Goal: Information Seeking & Learning: Learn about a topic

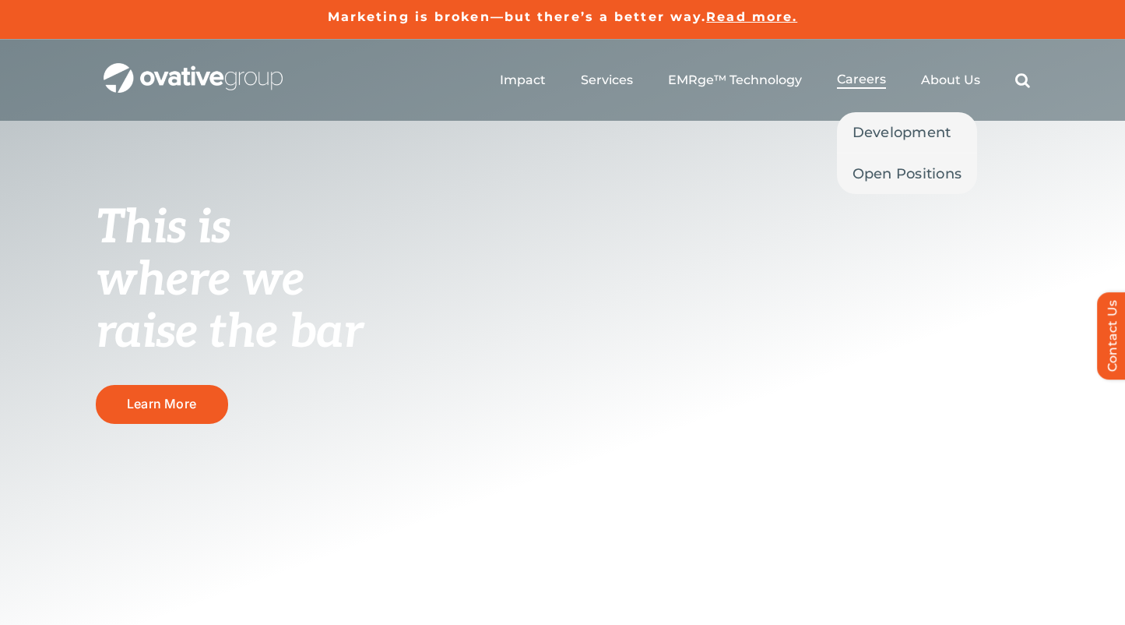
click at [868, 84] on span "Careers" at bounding box center [861, 80] width 49 height 16
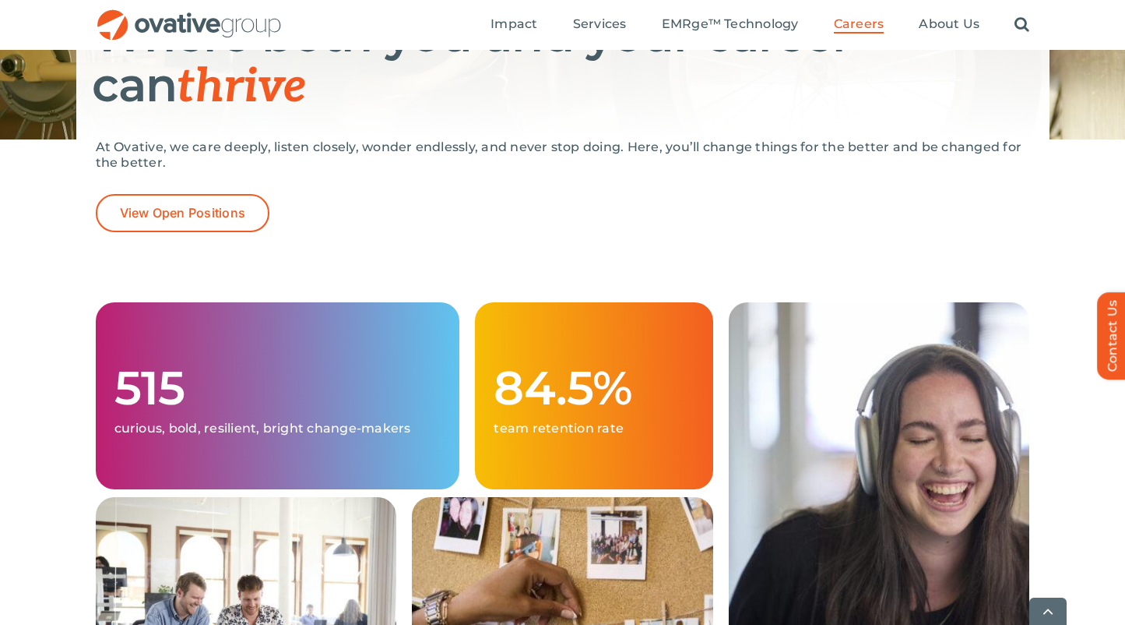
scroll to position [288, 0]
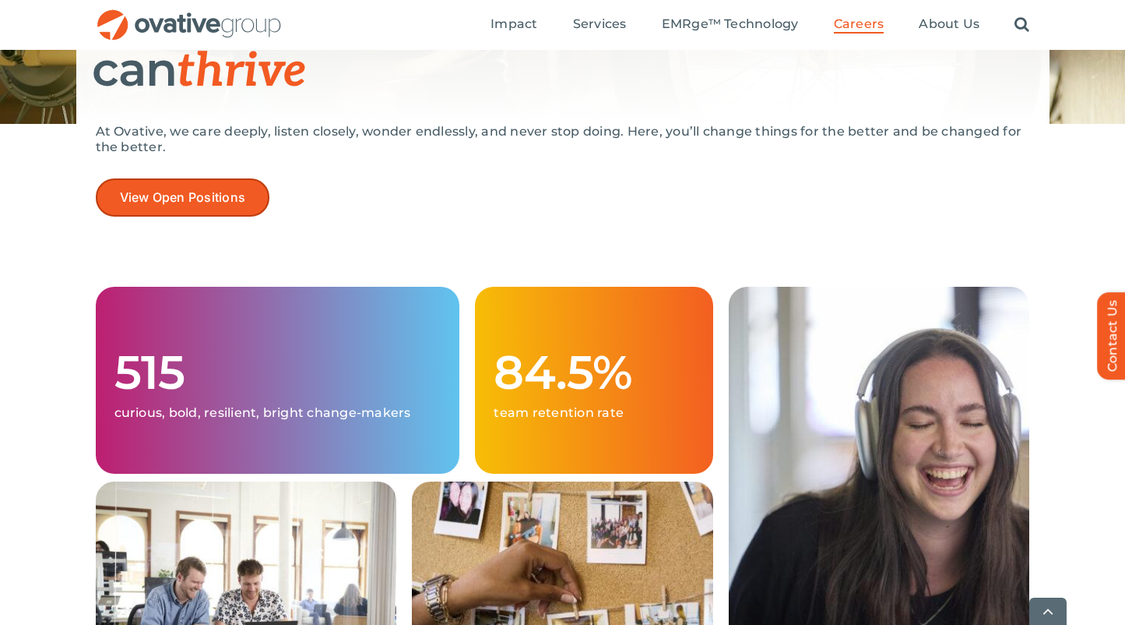
click at [213, 204] on span "View Open Positions" at bounding box center [183, 197] width 126 height 15
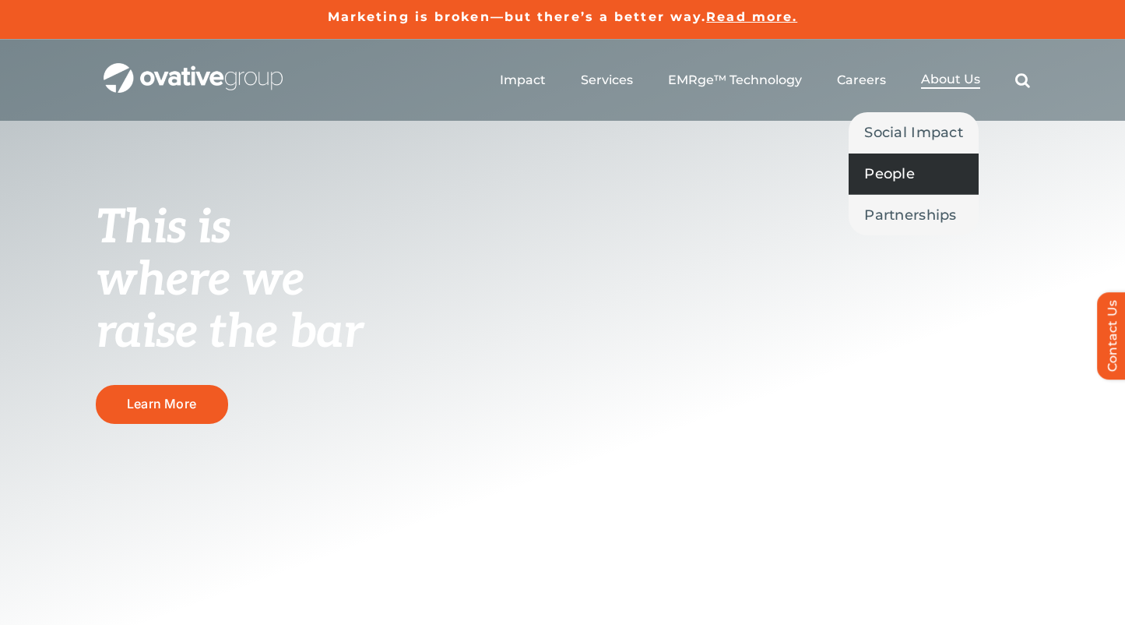
click at [907, 170] on span "People" at bounding box center [889, 174] width 51 height 22
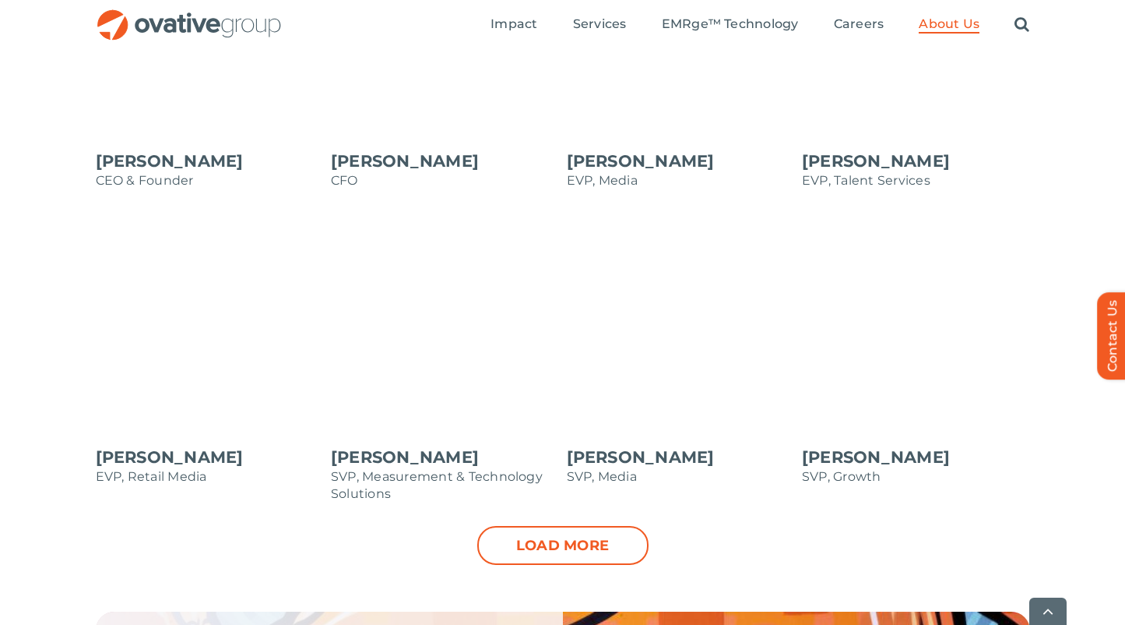
scroll to position [1554, 0]
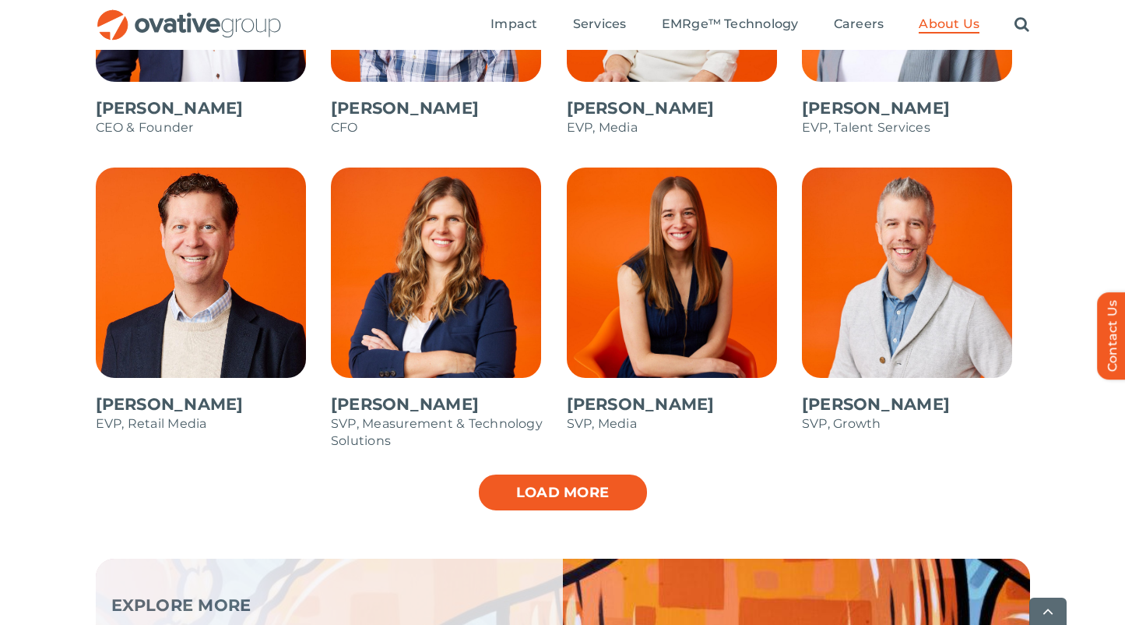
click at [565, 494] on link "Load more" at bounding box center [562, 492] width 171 height 39
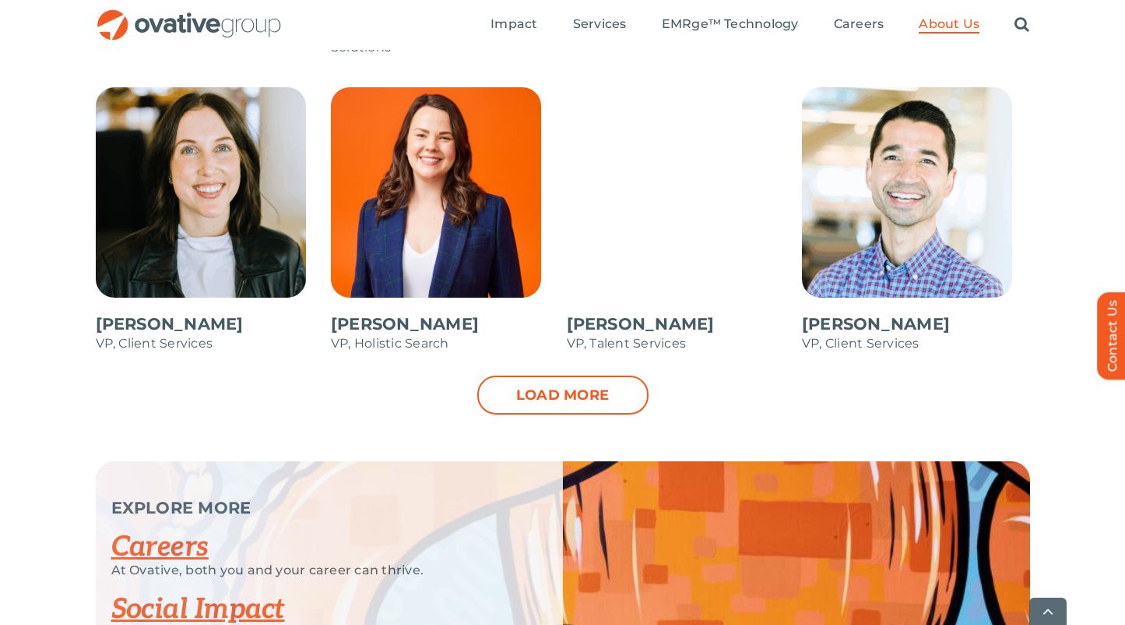
scroll to position [2301, 0]
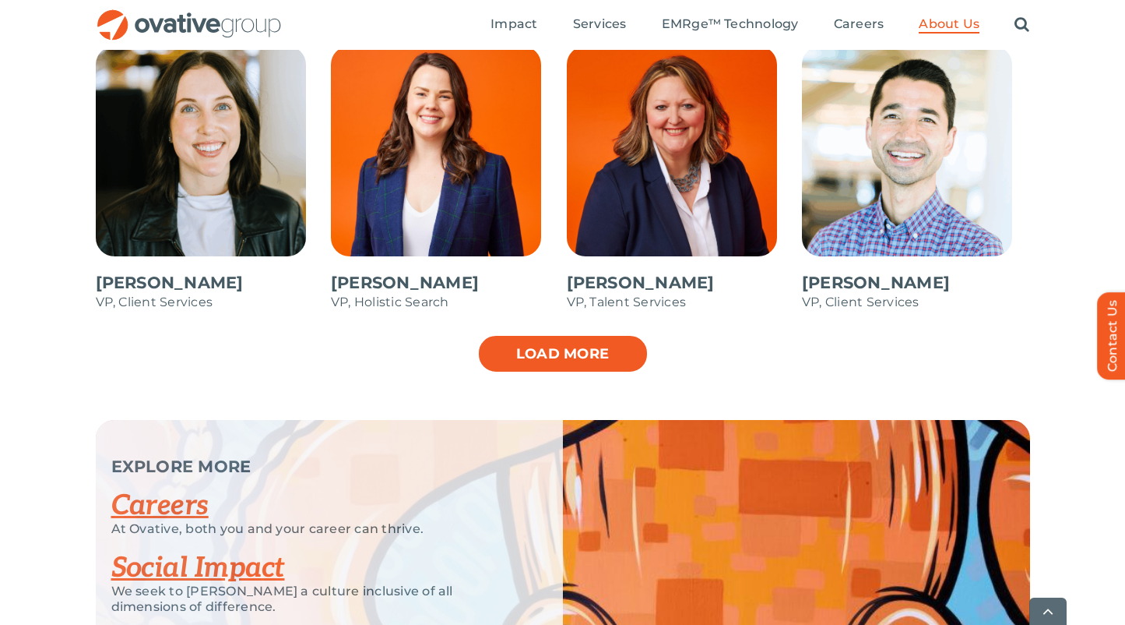
click at [531, 353] on link "Load more" at bounding box center [562, 353] width 171 height 39
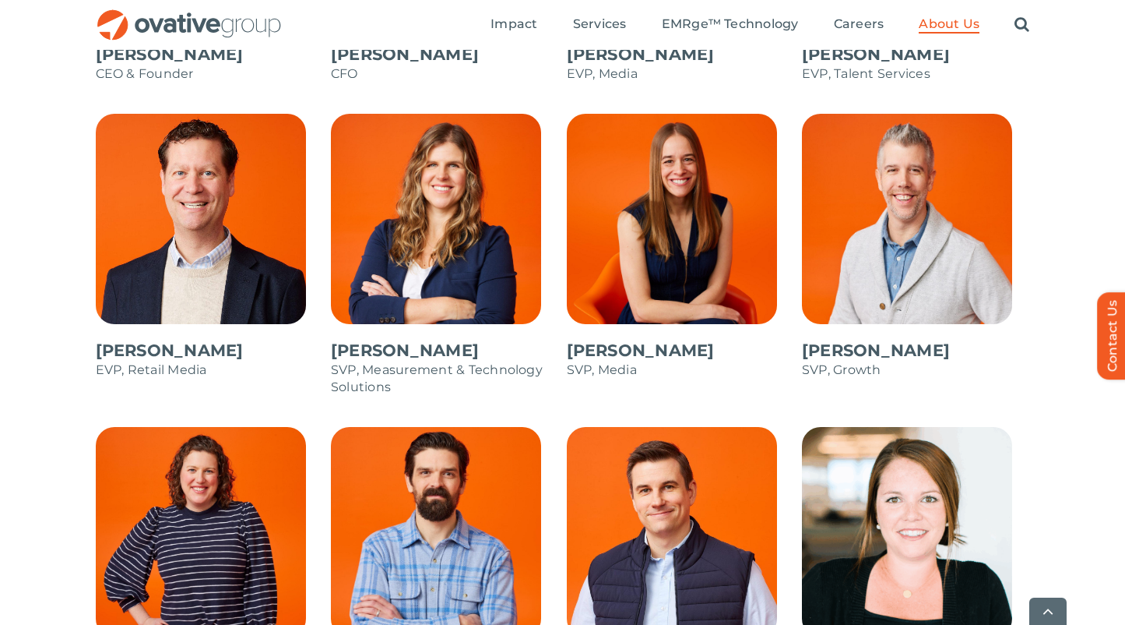
scroll to position [1638, 0]
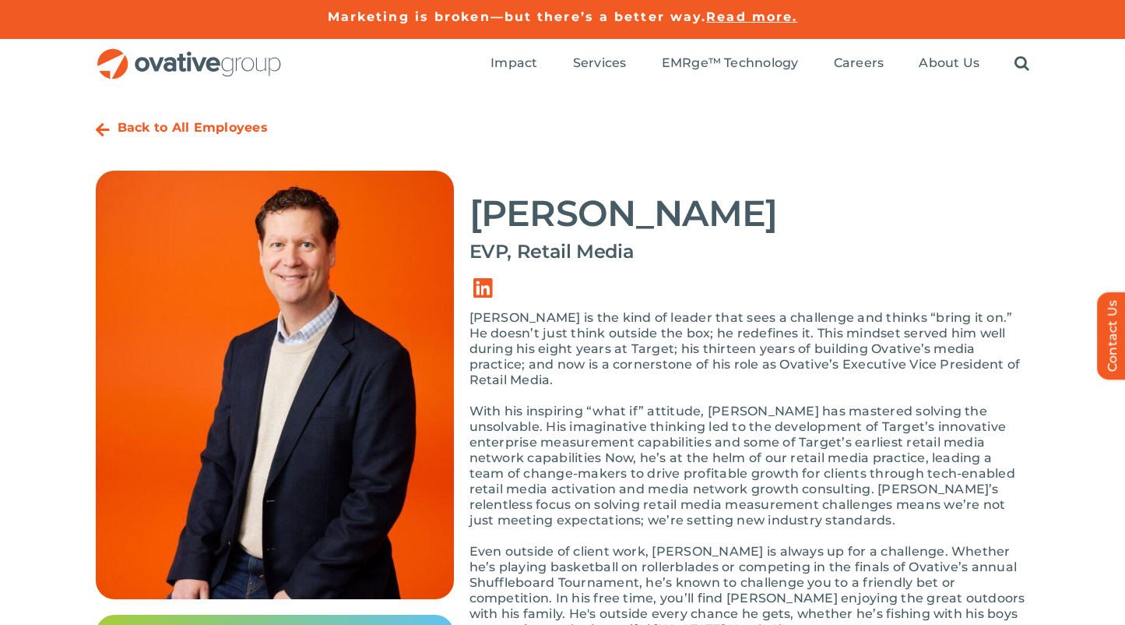
click at [790, 304] on div "Steve Baxter EVP, Retail Media Steve is the kind of leader that sees a challeng…" at bounding box center [750, 412] width 561 height 482
click at [684, 325] on p "Steve is the kind of leader that sees a challenge and thinks “bring it on.” He …" at bounding box center [750, 349] width 561 height 78
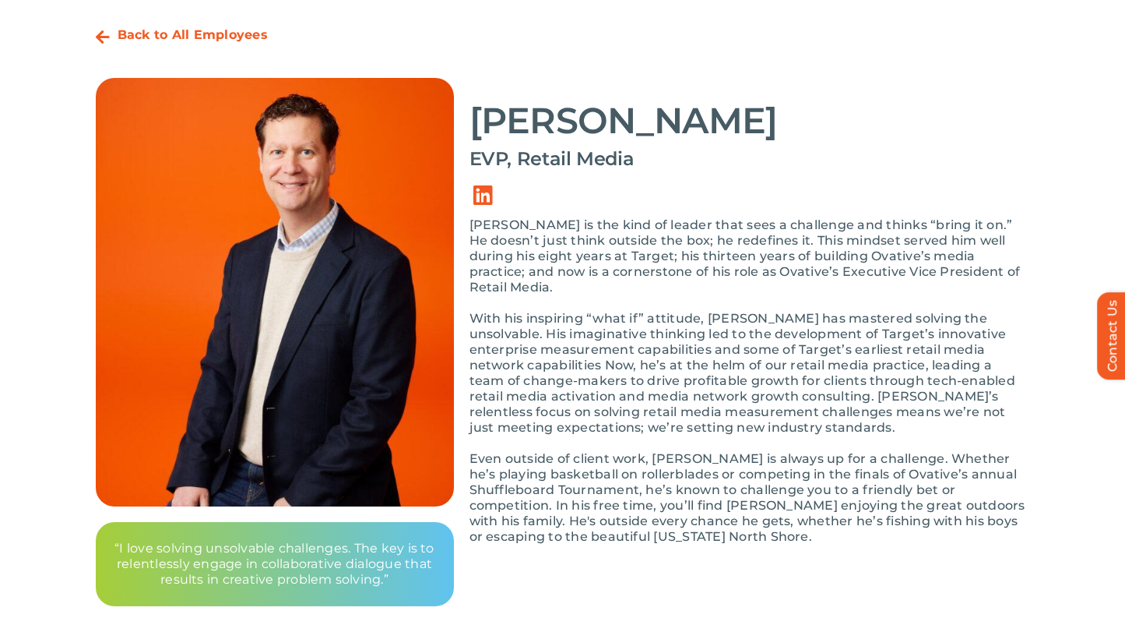
scroll to position [115, 0]
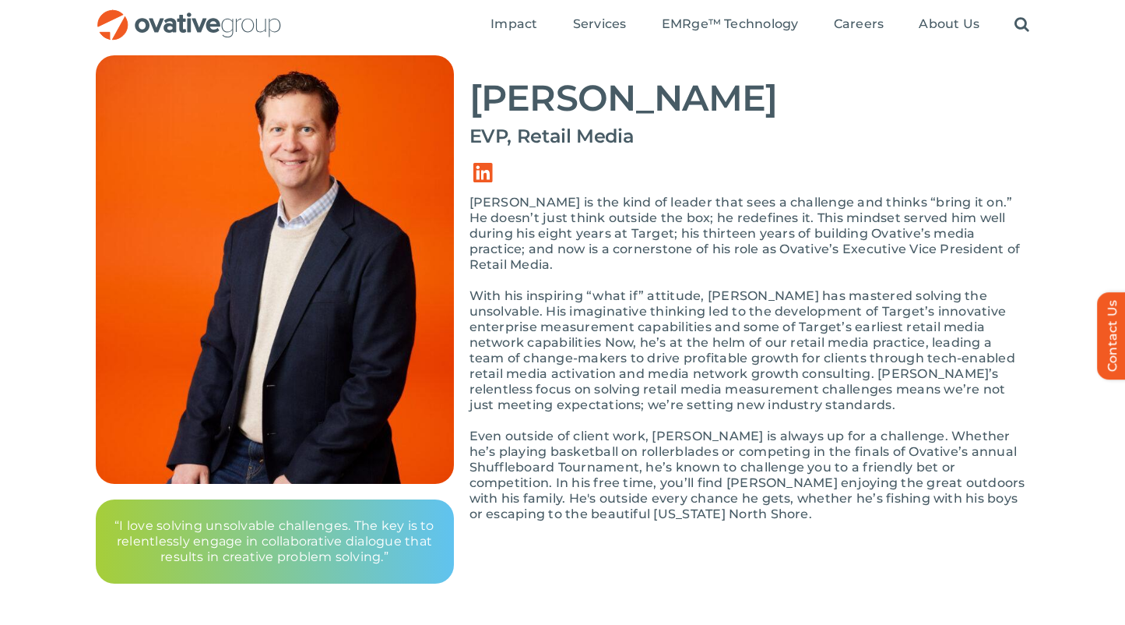
click at [502, 238] on p "Steve is the kind of leader that sees a challenge and thinks “bring it on.” He …" at bounding box center [750, 234] width 561 height 78
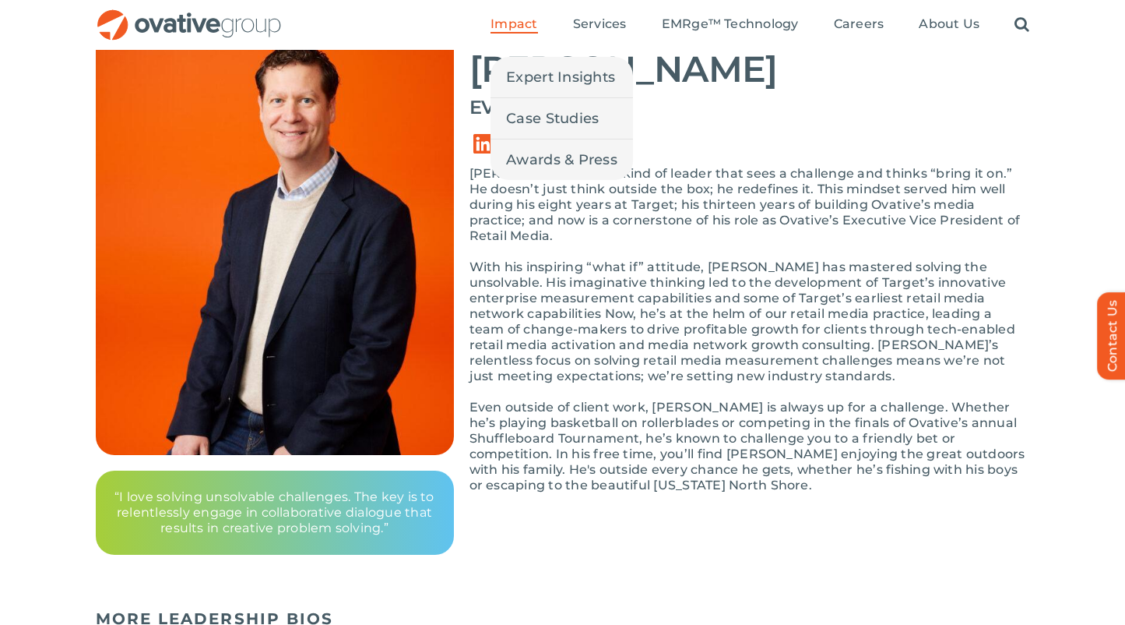
scroll to position [142, 0]
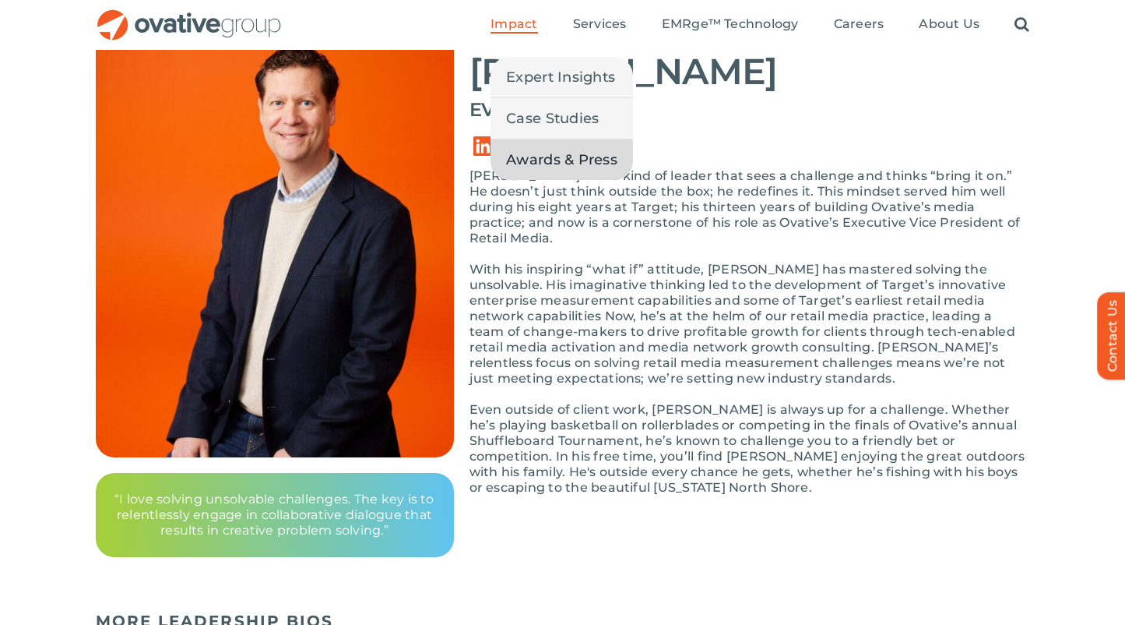
click at [578, 163] on span "Awards & Press" at bounding box center [561, 160] width 111 height 22
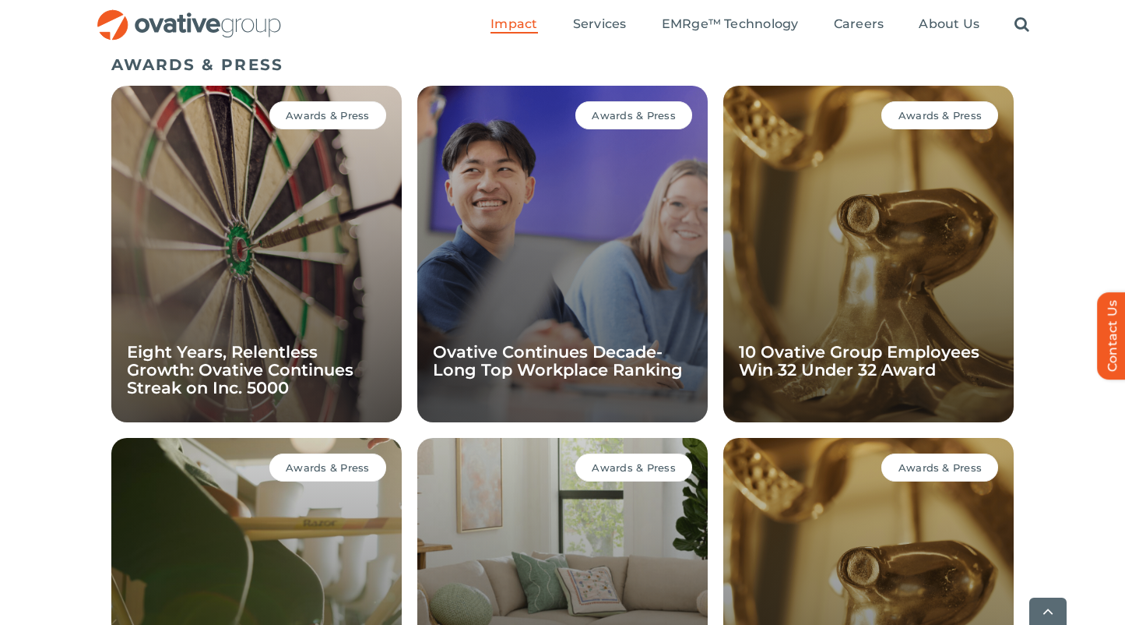
scroll to position [1099, 0]
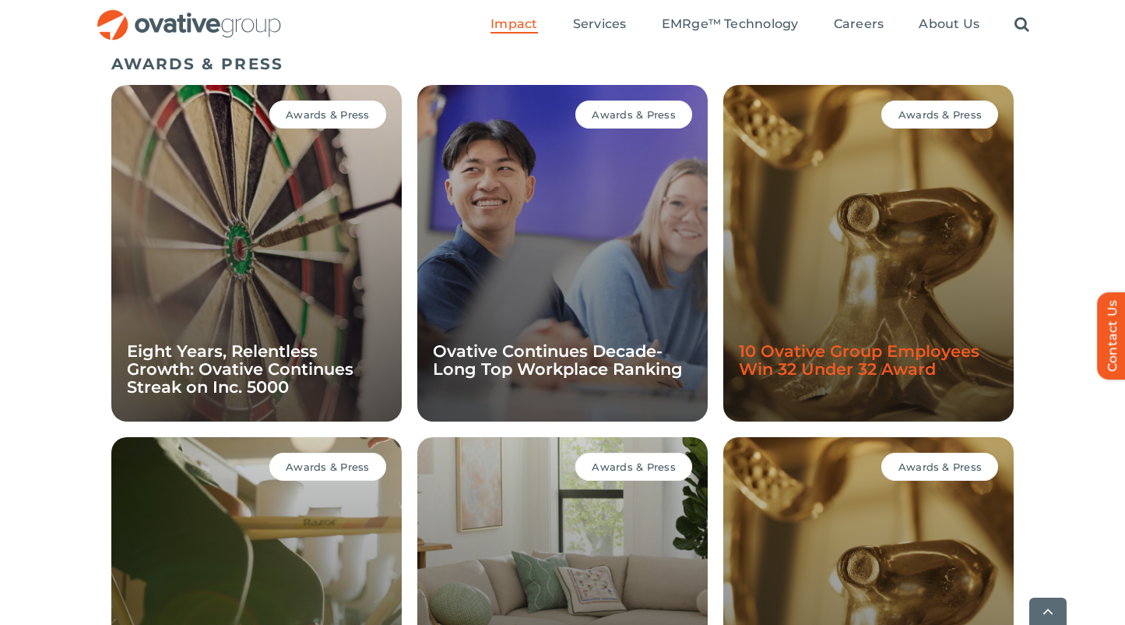
click at [839, 352] on link "10 Ovative Group Employees Win 32 Under 32 Award" at bounding box center [859, 359] width 241 height 37
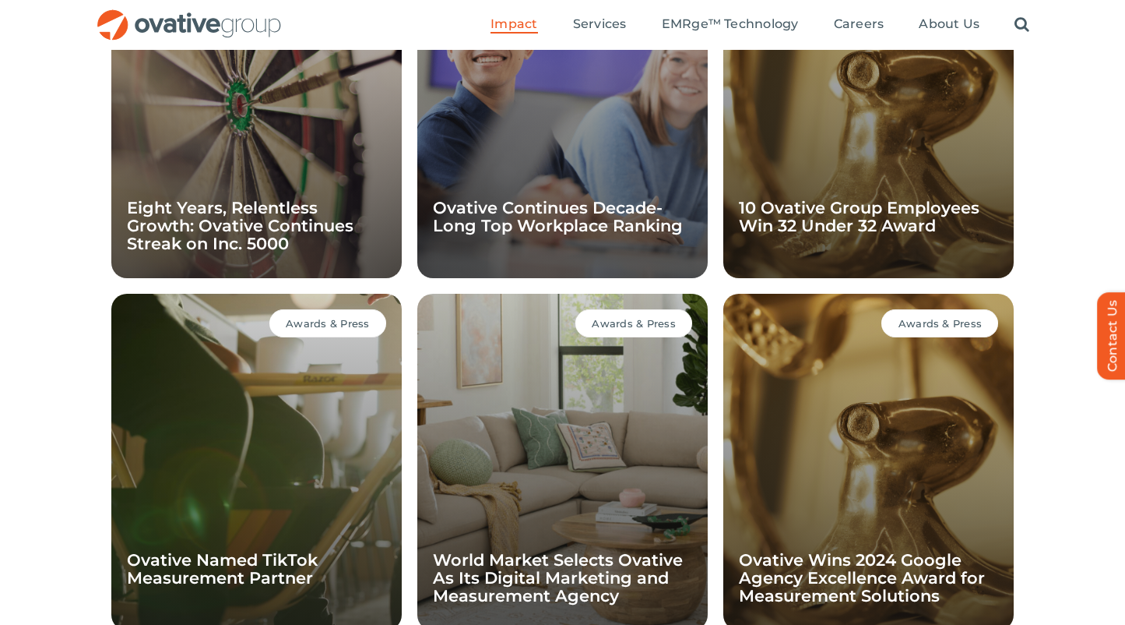
scroll to position [1238, 0]
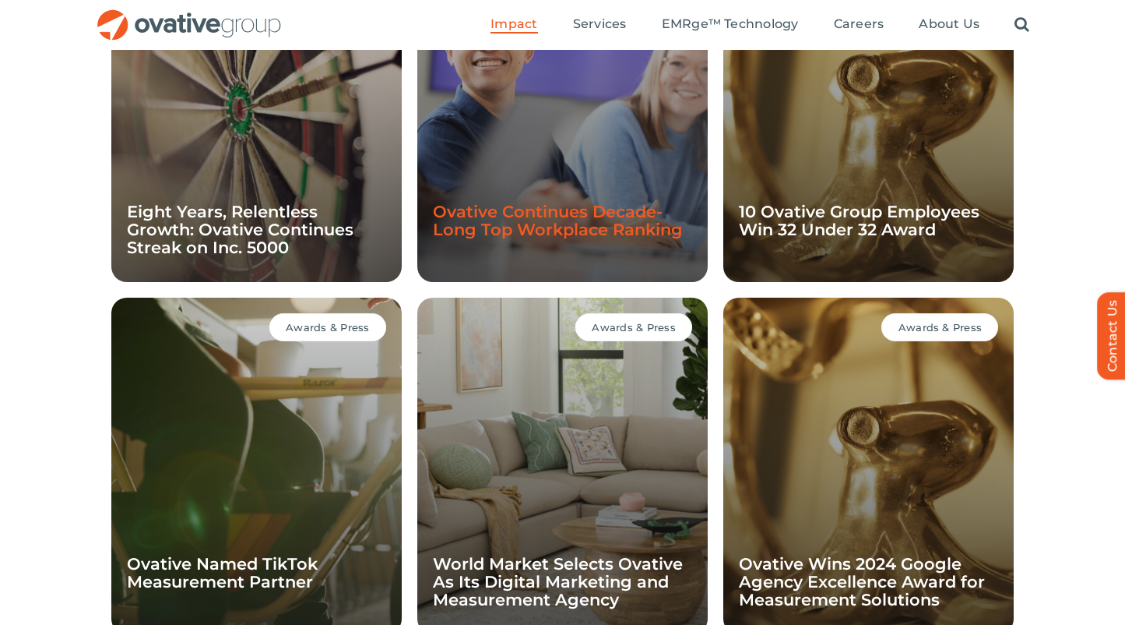
click at [607, 228] on link "Ovative Continues Decade-Long Top Workplace Ranking" at bounding box center [558, 220] width 250 height 37
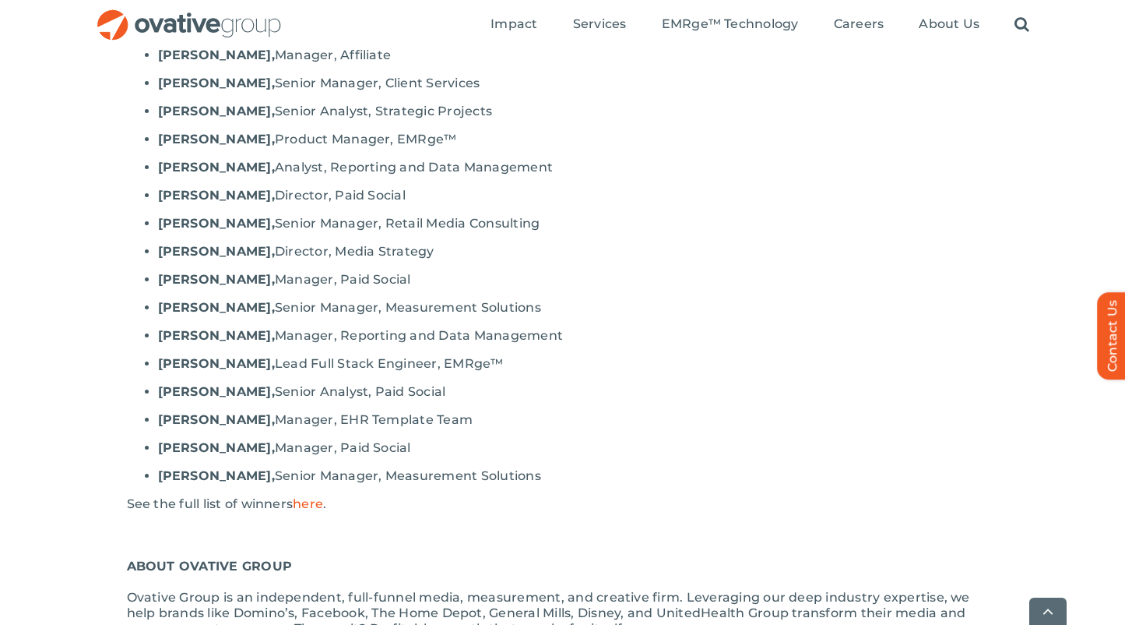
scroll to position [1522, 0]
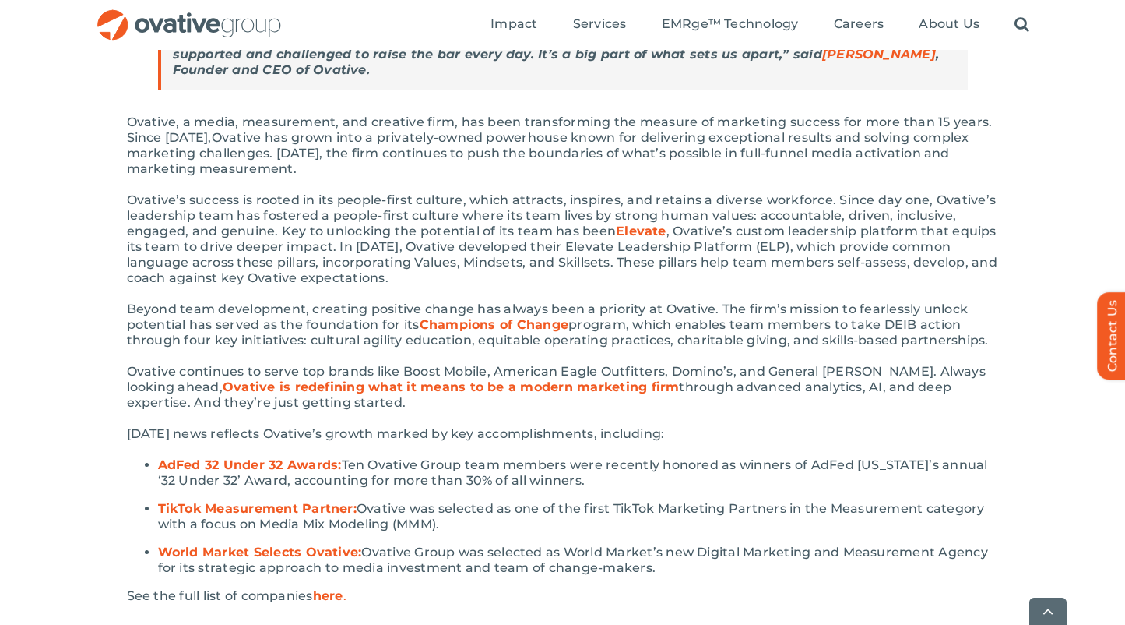
scroll to position [492, 0]
click at [327, 343] on span "program, which enables team members to take DEIB action through four key initia…" at bounding box center [558, 332] width 862 height 30
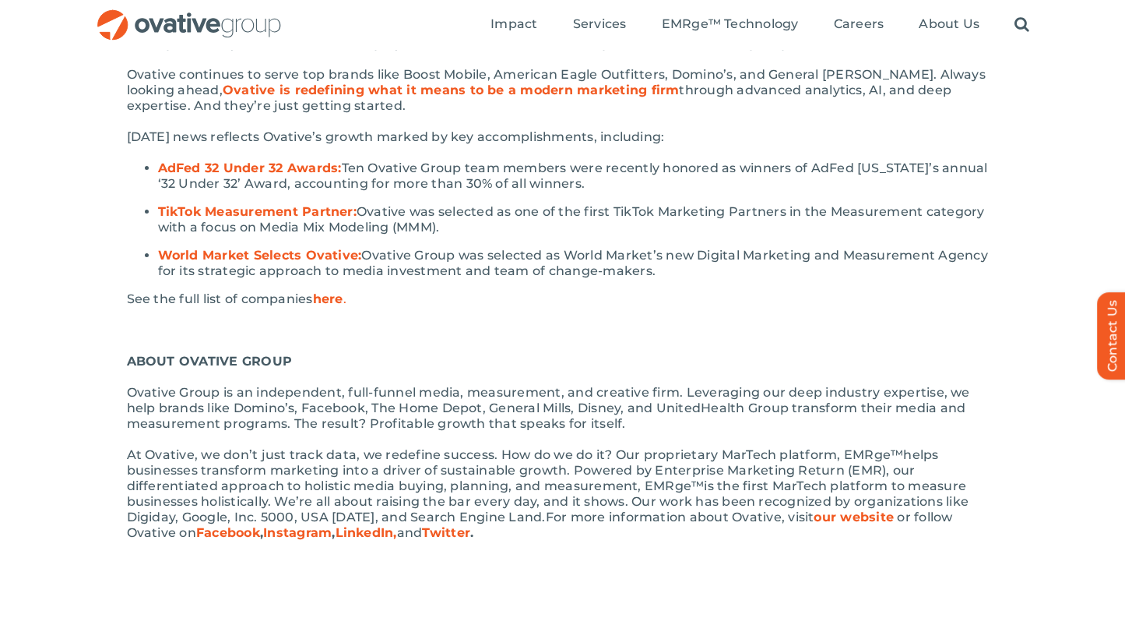
scroll to position [615, 0]
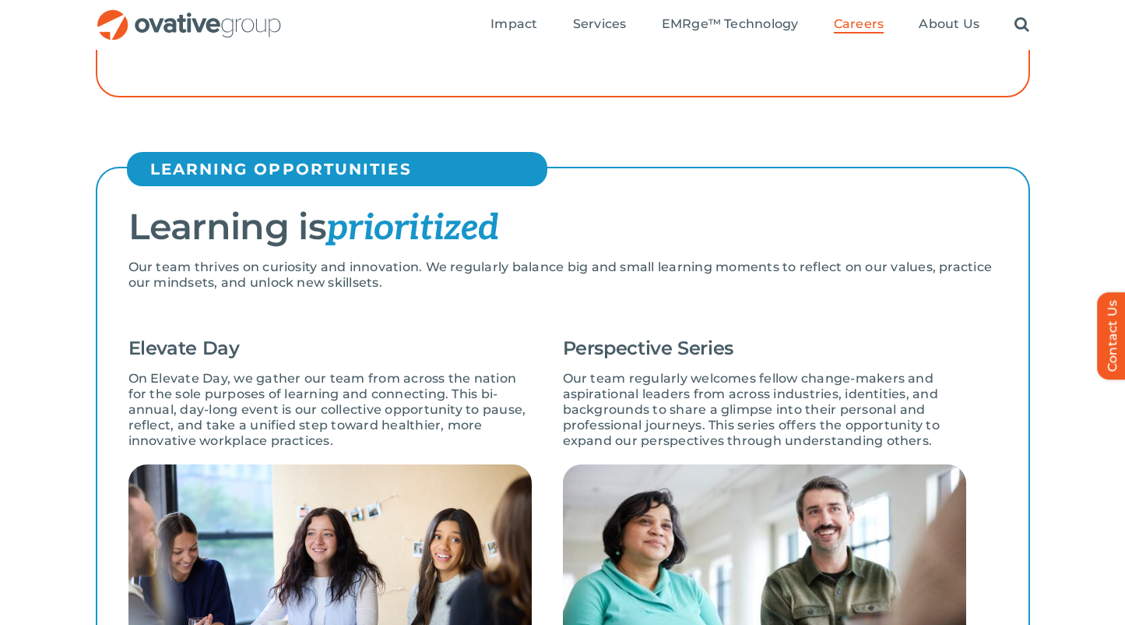
scroll to position [951, 0]
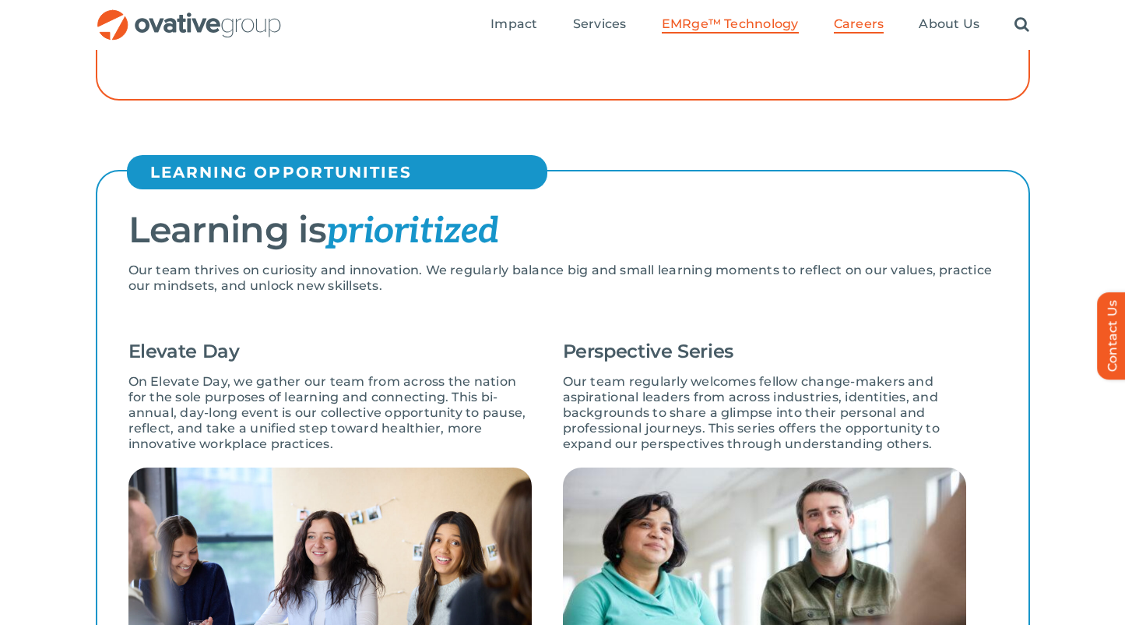
click at [695, 32] on link "EMRge™ Technology" at bounding box center [730, 24] width 137 height 17
click at [755, 25] on span "EMRge™ Technology" at bounding box center [730, 24] width 137 height 16
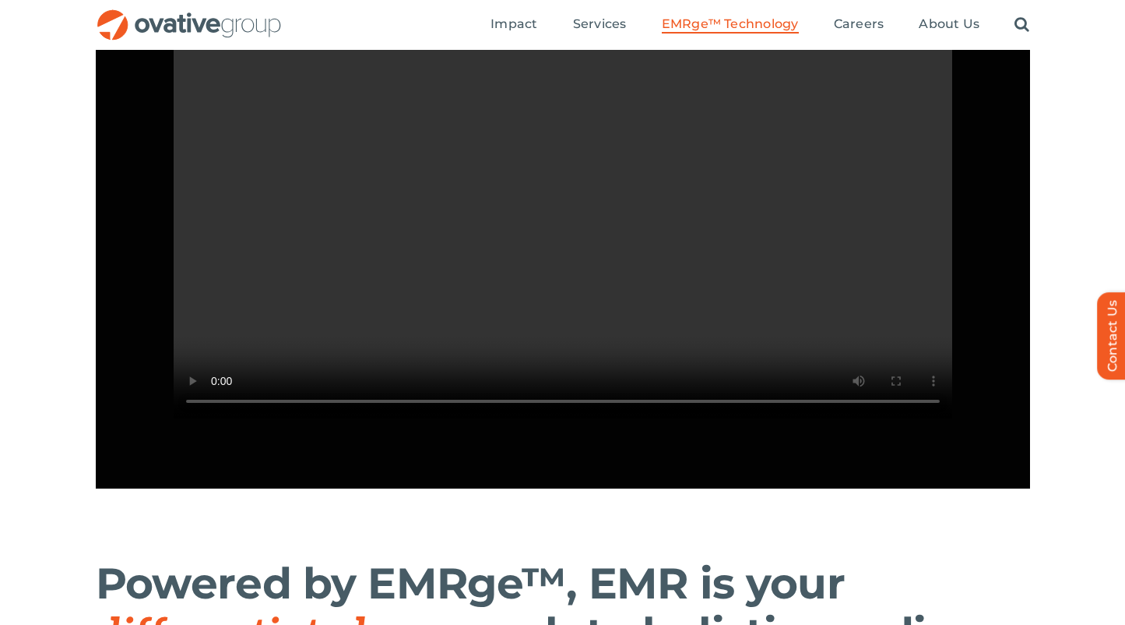
scroll to position [1518, 0]
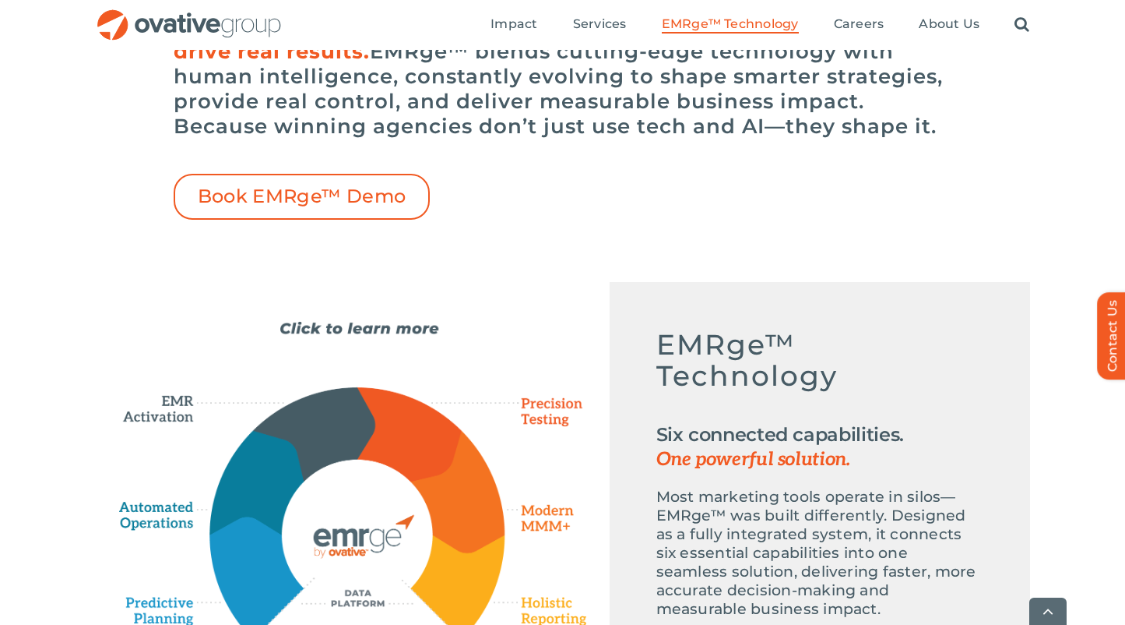
scroll to position [544, 0]
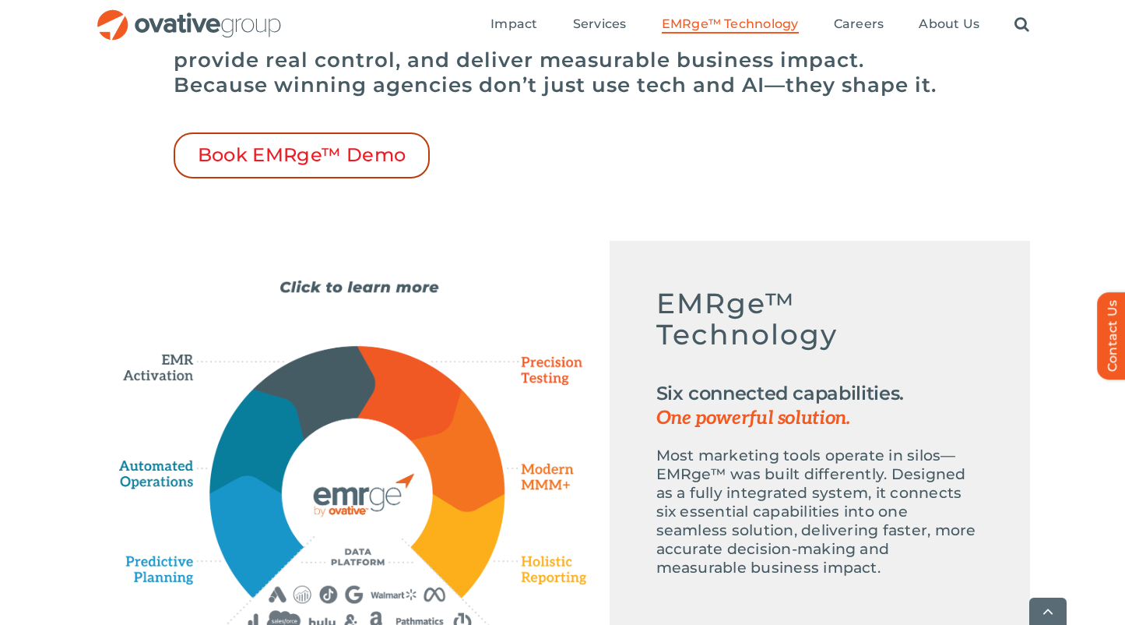
click at [382, 146] on span "Book EMRge™ Demo" at bounding box center [302, 155] width 209 height 23
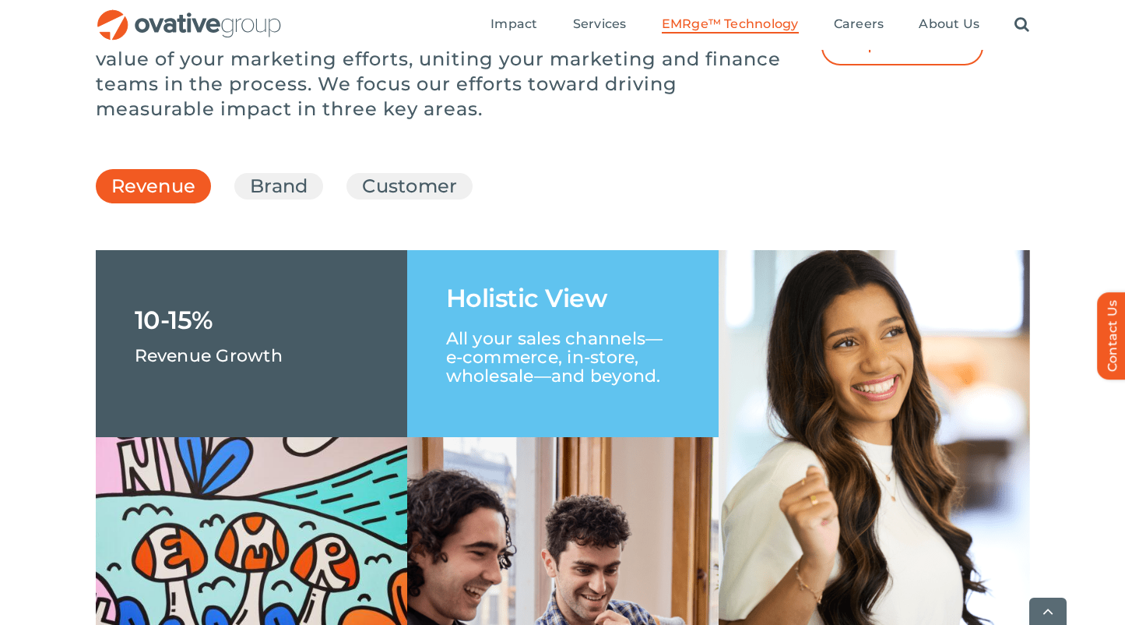
scroll to position [2248, 0]
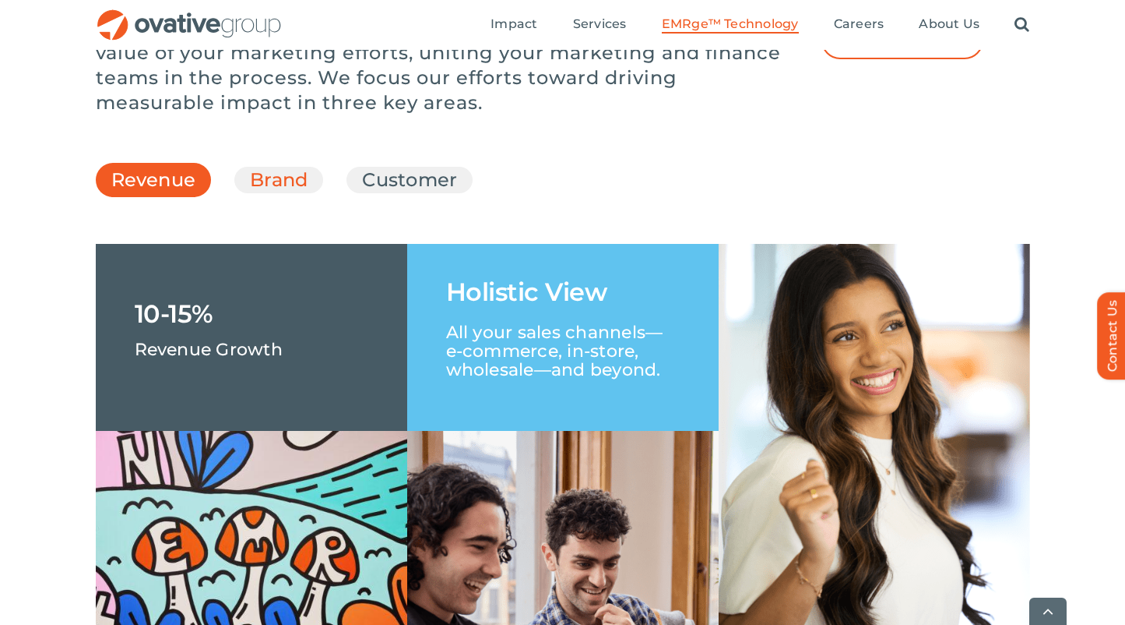
click at [291, 193] on link "Brand" at bounding box center [279, 180] width 58 height 26
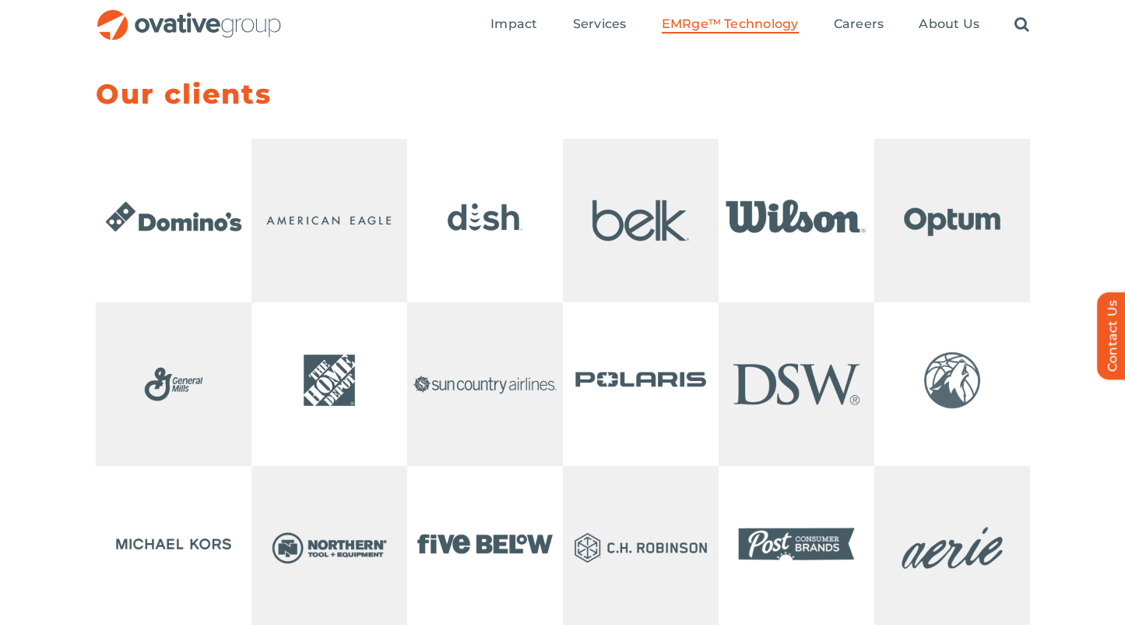
scroll to position [3098, 0]
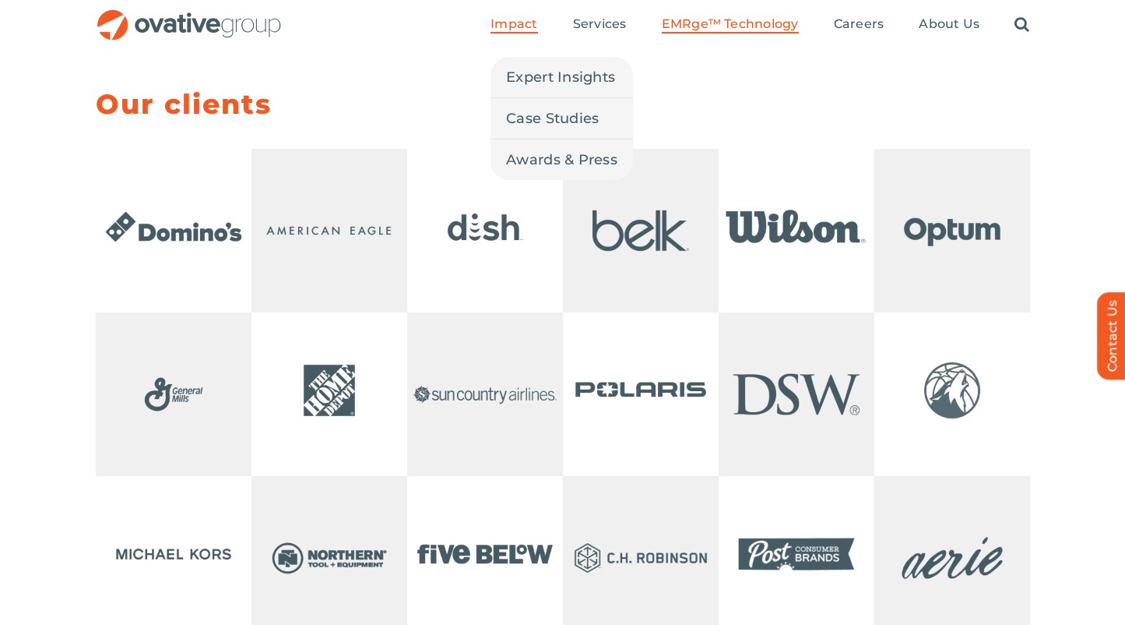
click at [529, 27] on span "Impact" at bounding box center [514, 24] width 47 height 16
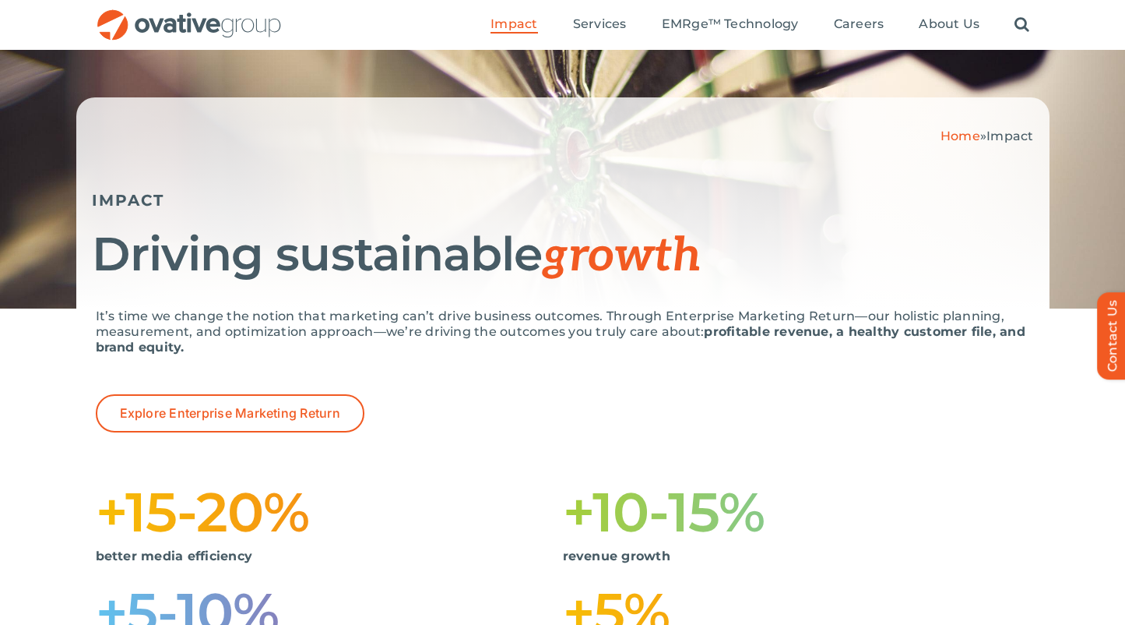
scroll to position [90, 0]
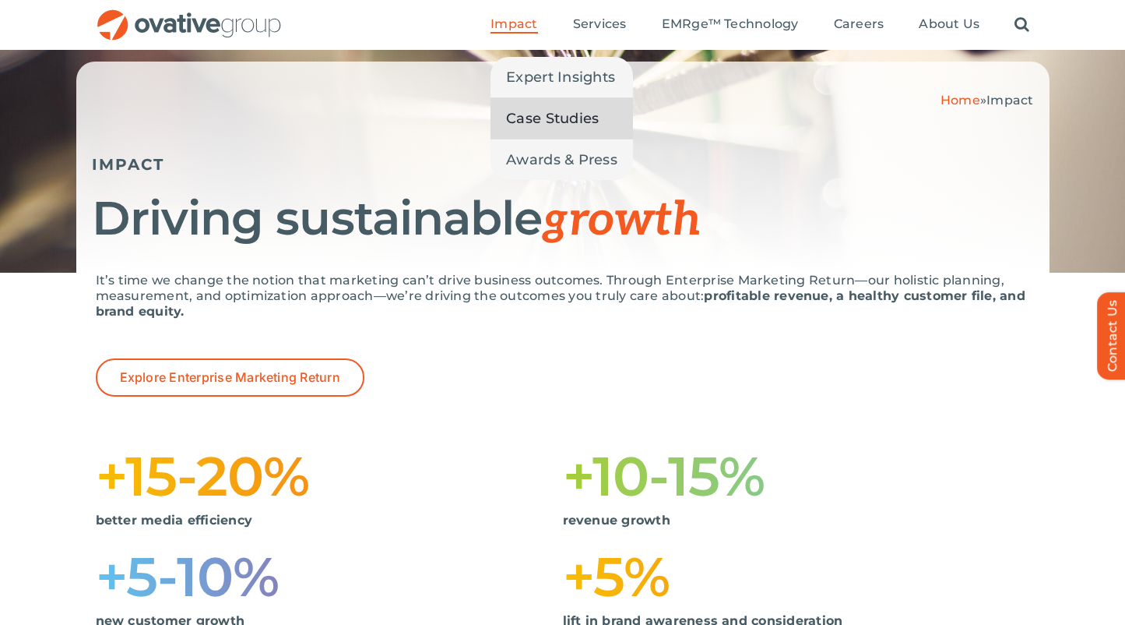
click at [531, 127] on span "Case Studies" at bounding box center [552, 118] width 93 height 22
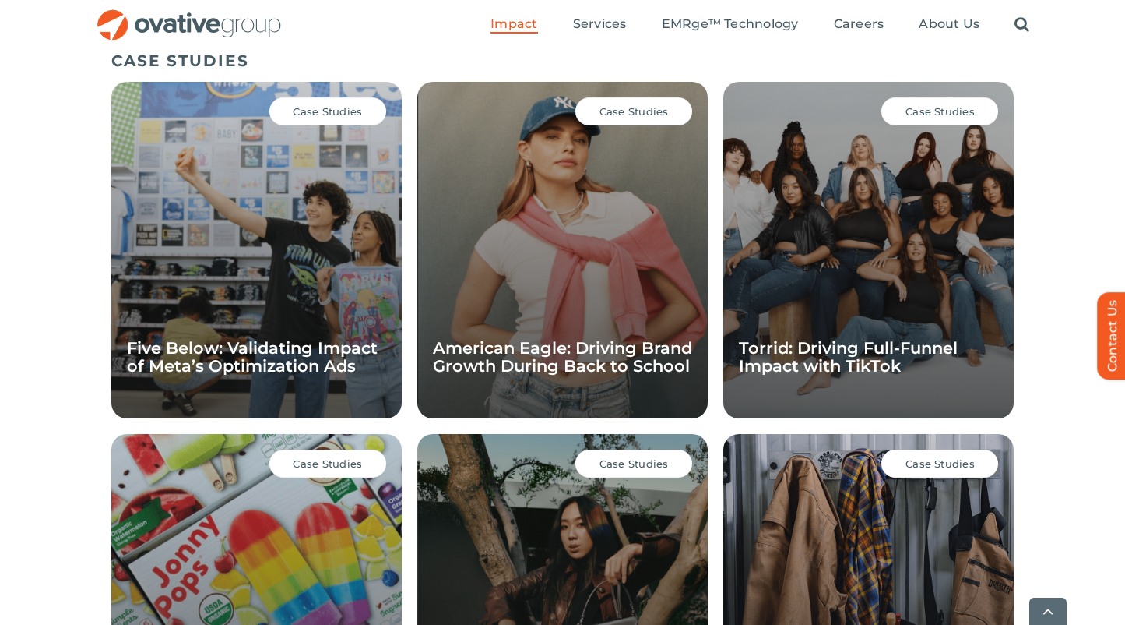
scroll to position [1103, 0]
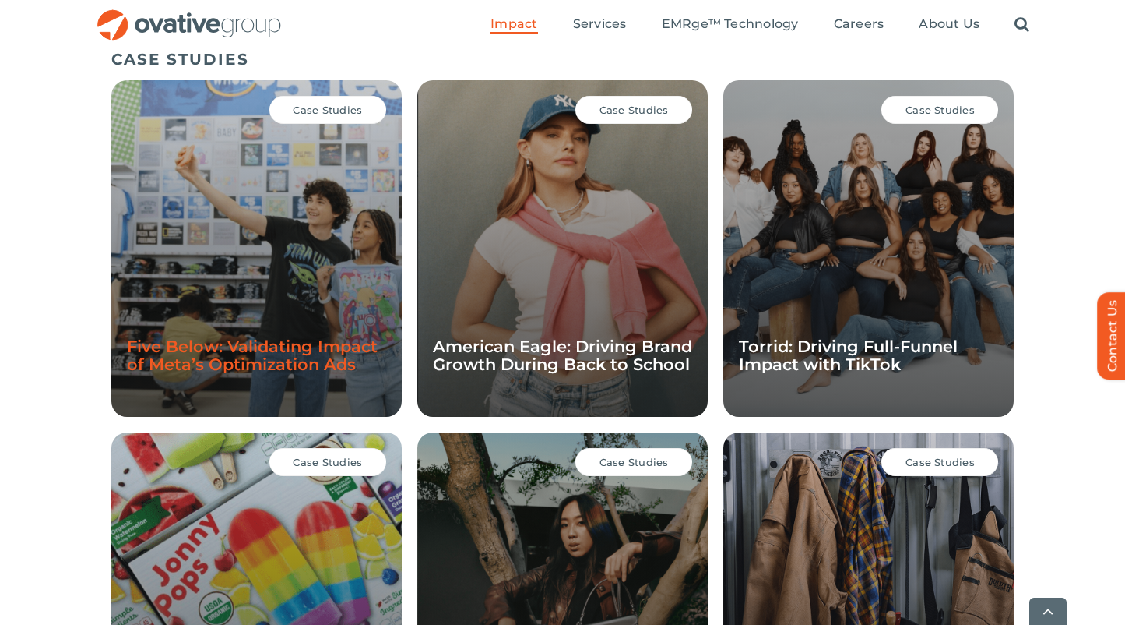
click at [263, 349] on link "Five Below: Validating Impact of Meta’s Optimization Ads" at bounding box center [252, 354] width 251 height 37
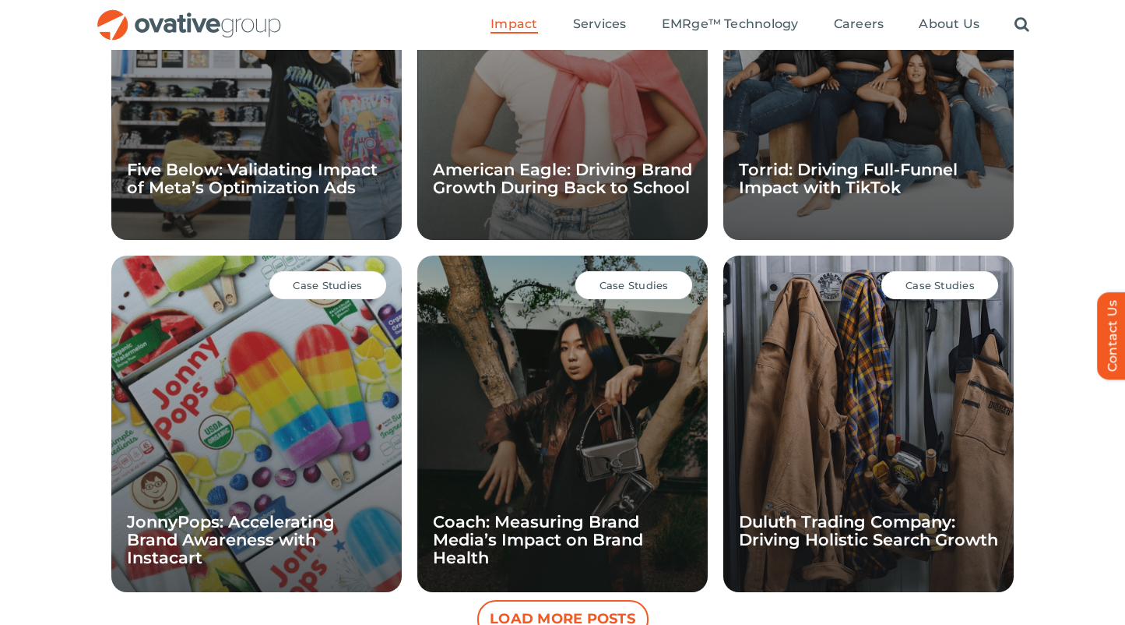
scroll to position [1243, 0]
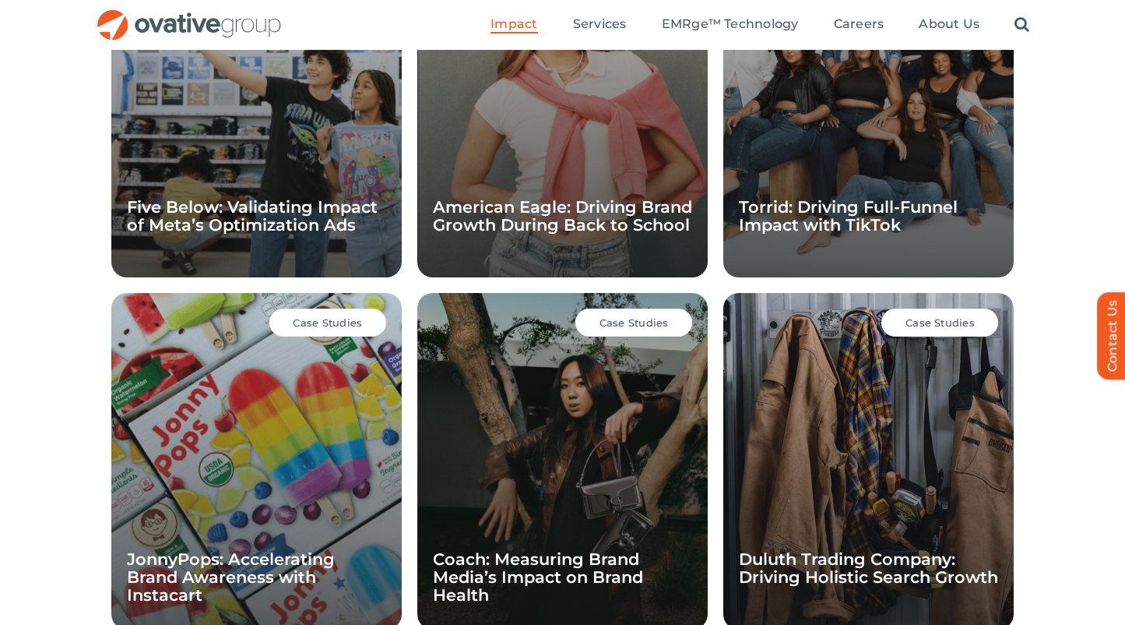
click at [574, 160] on div "Case Studies American Eagle: Driving Brand Growth During Back to School" at bounding box center [562, 109] width 290 height 336
click at [564, 222] on link "American Eagle: Driving Brand Growth During Back to School" at bounding box center [562, 215] width 259 height 37
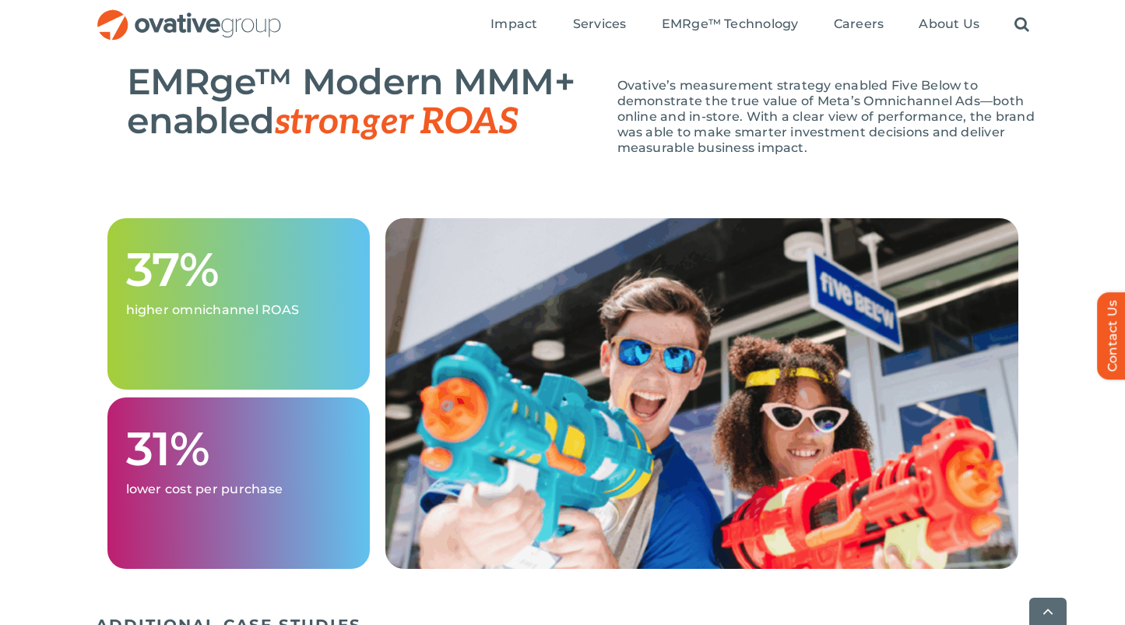
scroll to position [1522, 0]
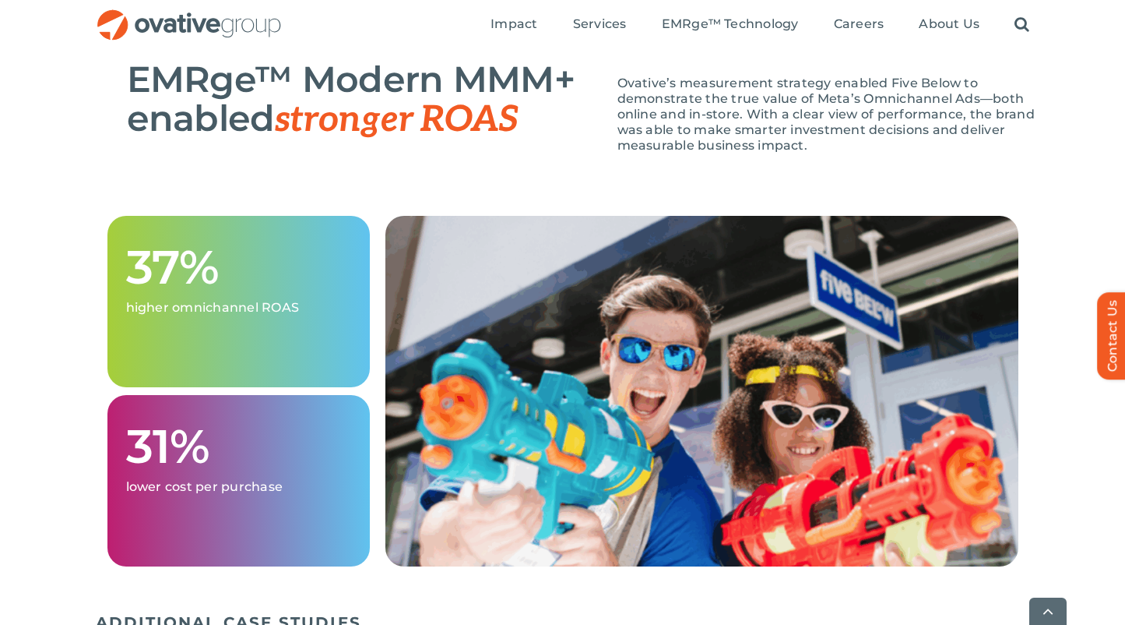
click at [76, 295] on div "37% higher omnichannel ROAS 31% lower cost per purchase" at bounding box center [562, 410] width 1125 height 389
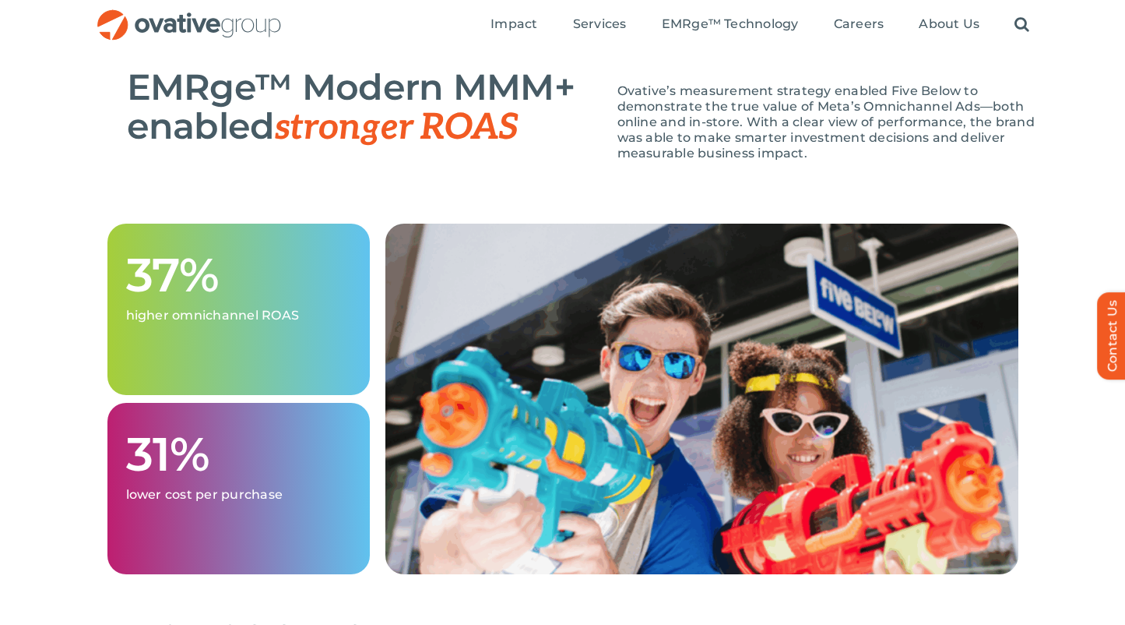
scroll to position [1511, 0]
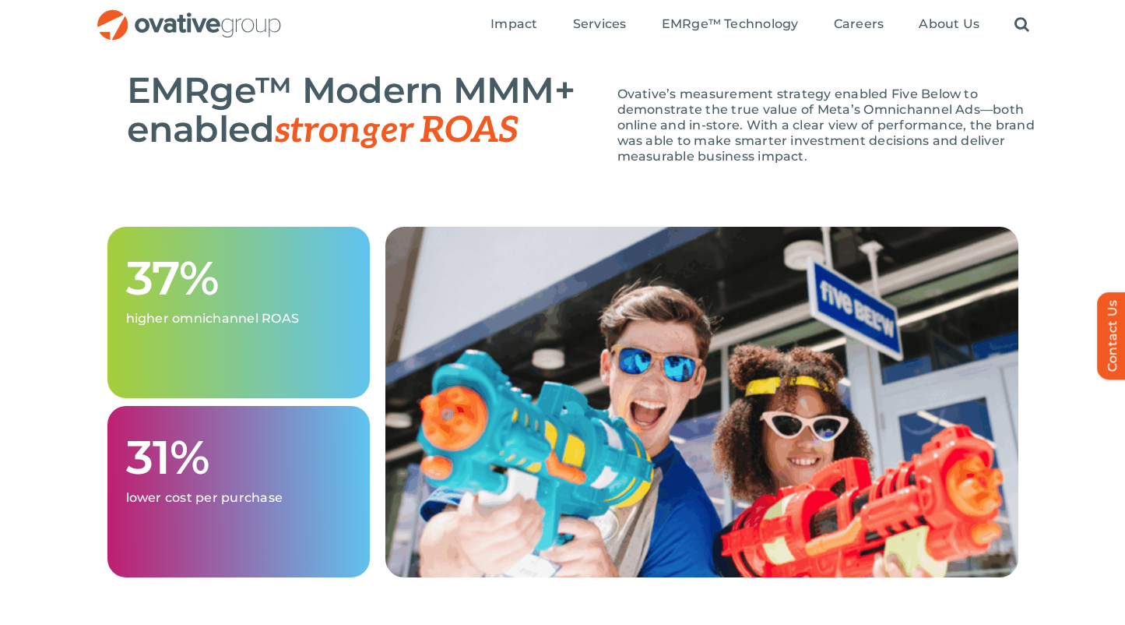
click at [80, 411] on div "37% higher omnichannel ROAS 31% lower cost per purchase" at bounding box center [562, 421] width 1125 height 389
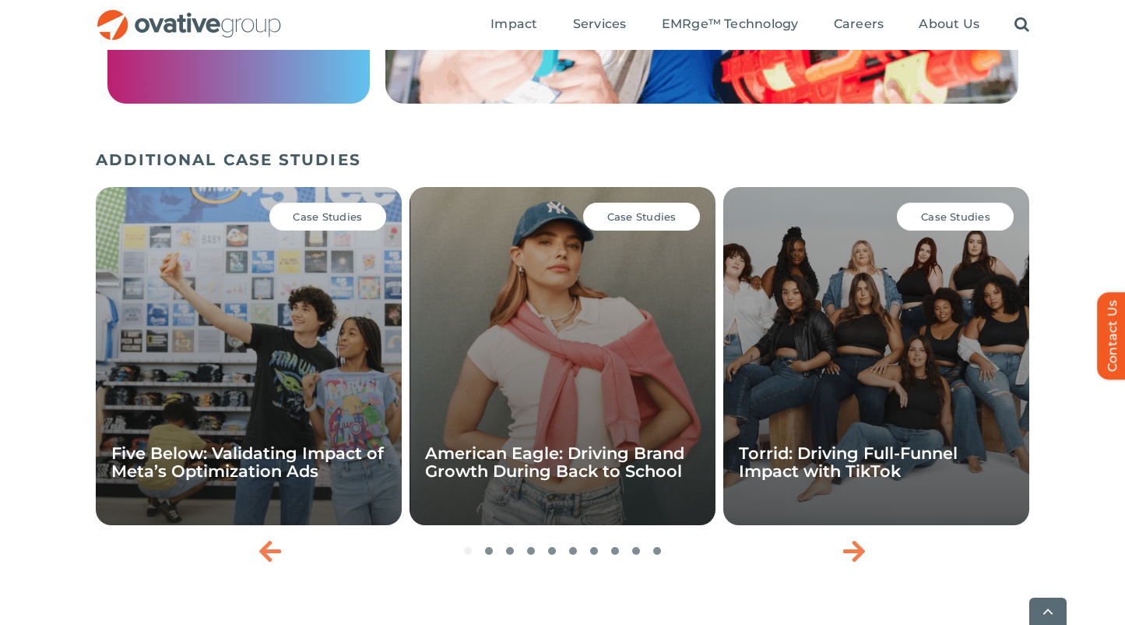
scroll to position [2040, 0]
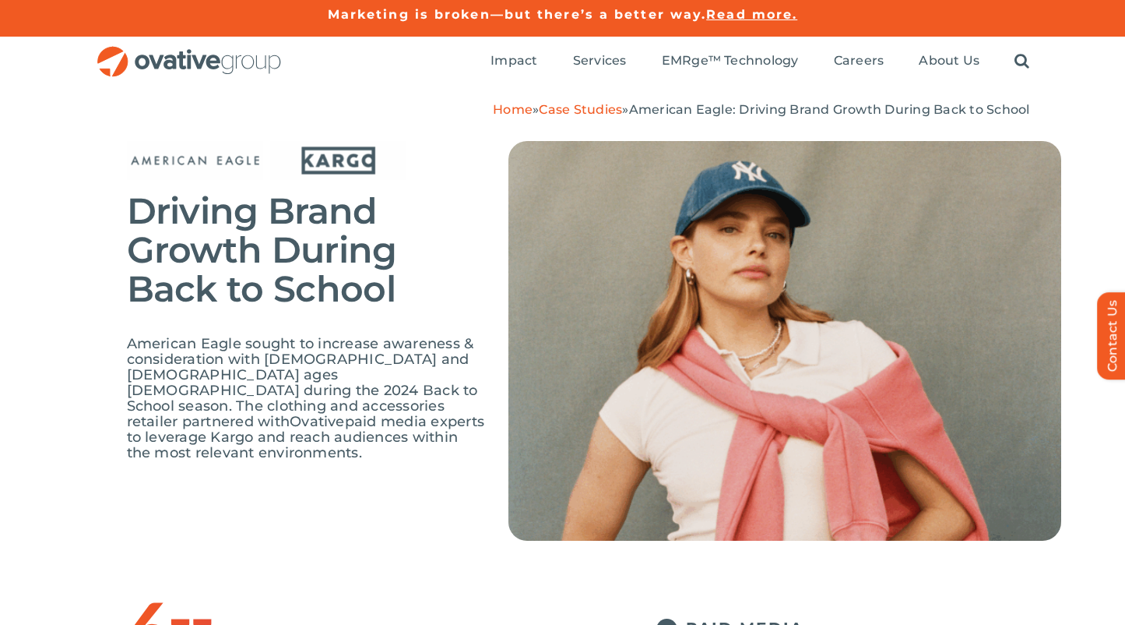
scroll to position [2, 0]
click at [243, 387] on span "American Eagle sought to increase awareness & consideration with [DEMOGRAPHIC_D…" at bounding box center [302, 382] width 351 height 95
click at [290, 413] on span "Ovative" at bounding box center [317, 421] width 55 height 17
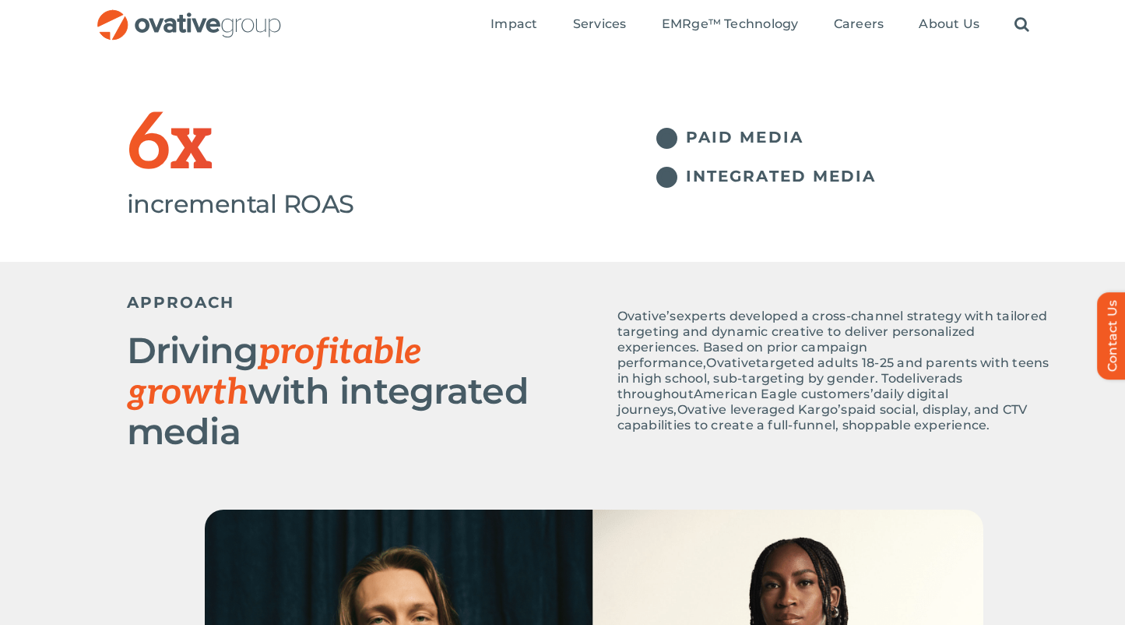
scroll to position [473, 0]
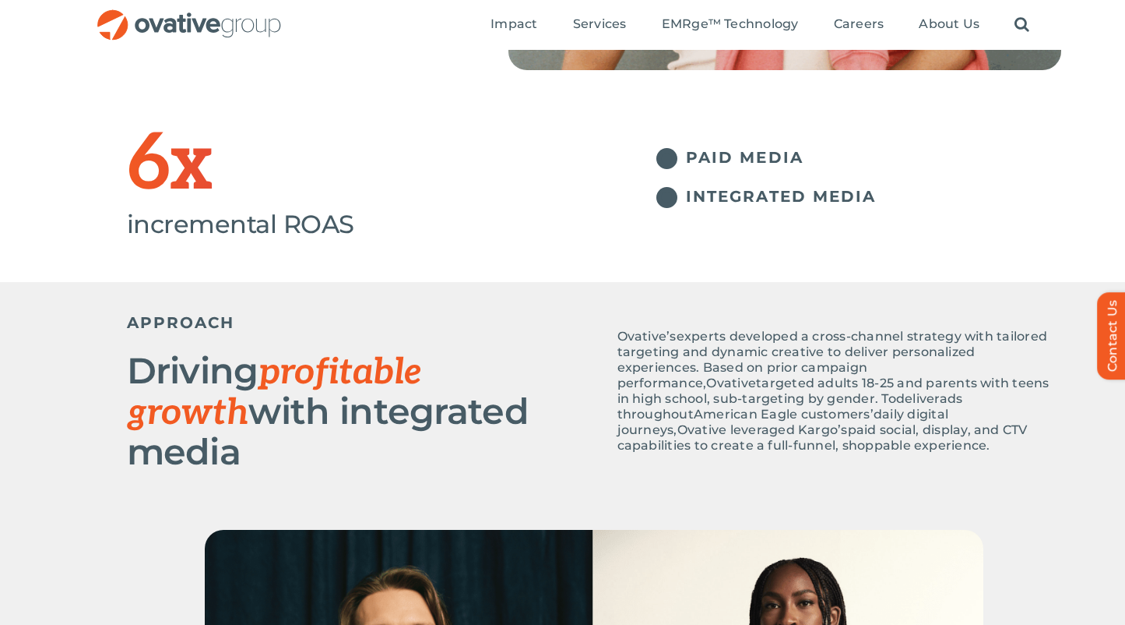
click at [676, 355] on span "experts developed a cross-channel strategy with tailored targeting and dynamic …" at bounding box center [833, 360] width 431 height 62
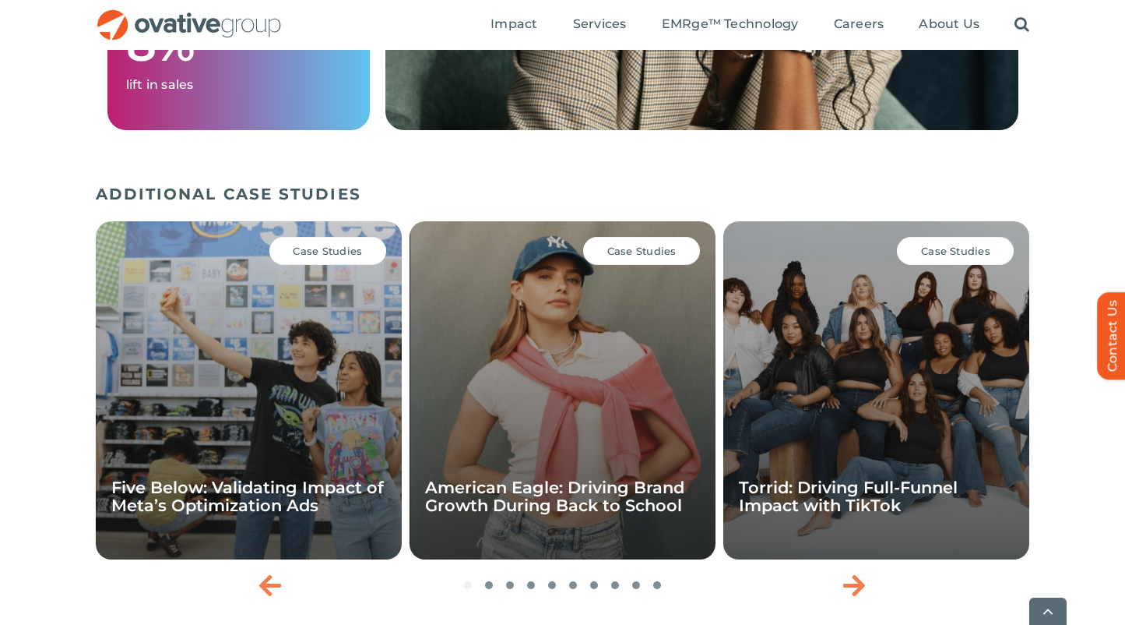
scroll to position [2275, 0]
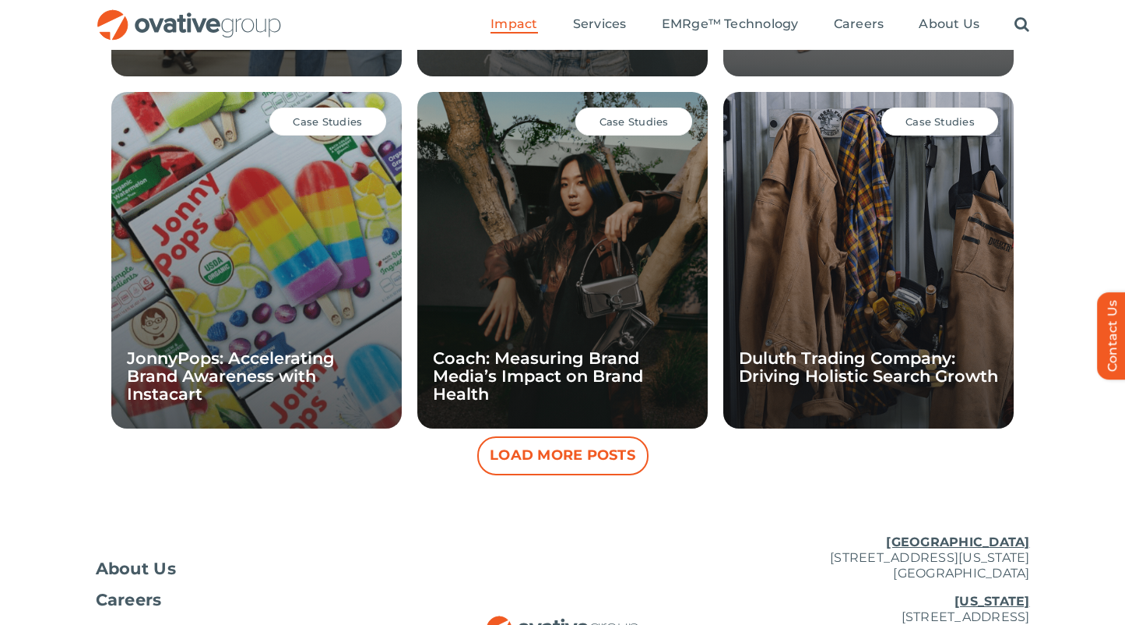
scroll to position [1450, 0]
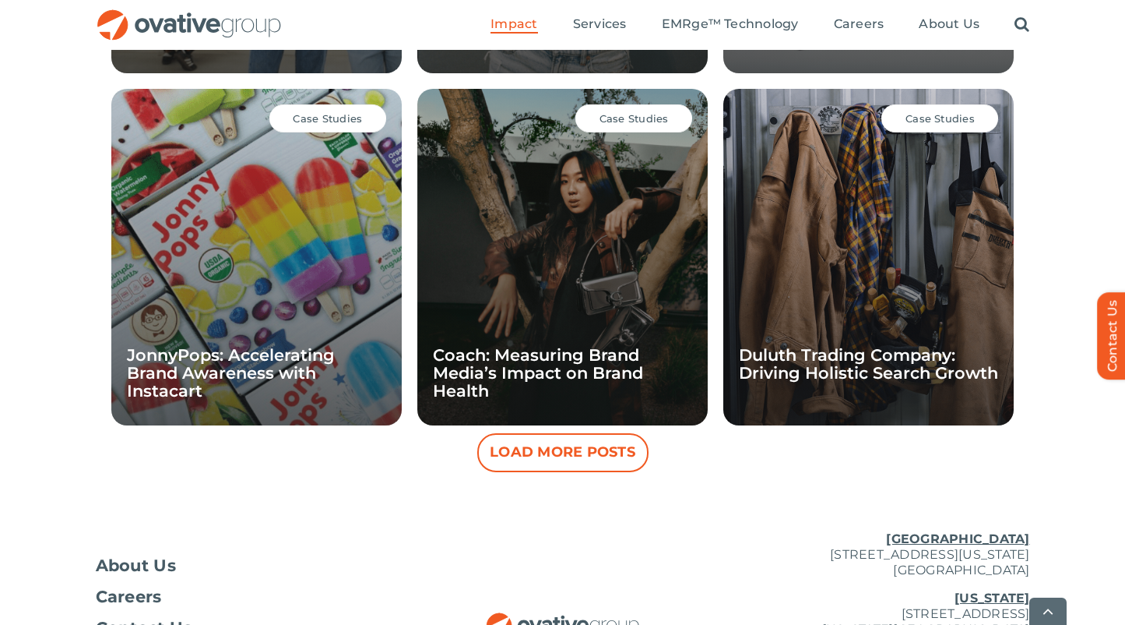
click at [337, 121] on span "Case Studies" at bounding box center [327, 118] width 69 height 12
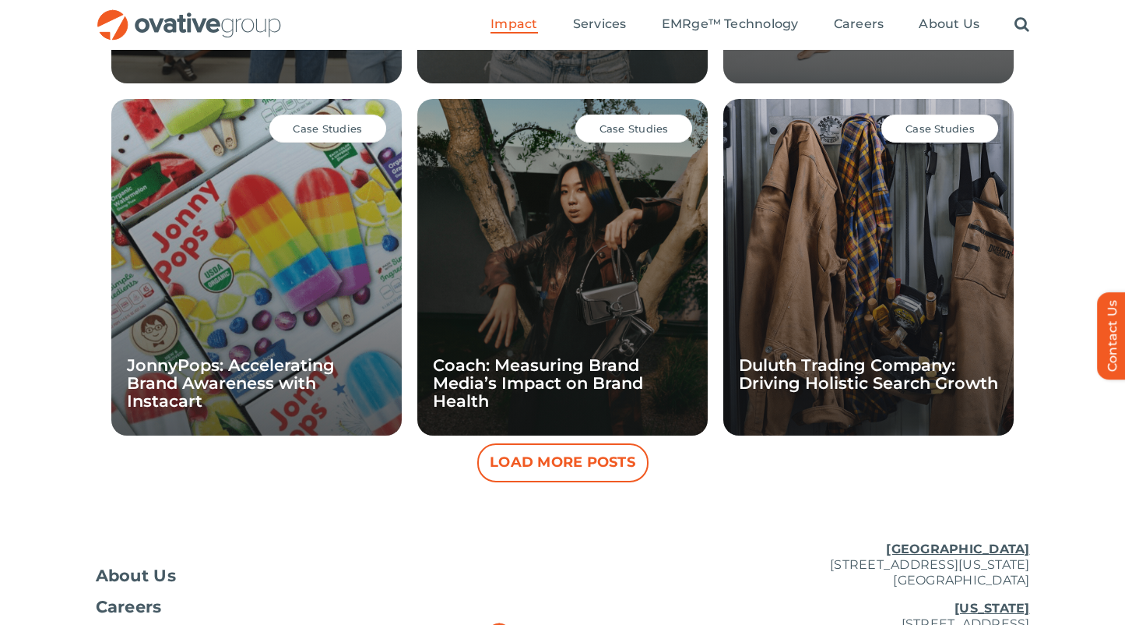
click at [337, 121] on div "Case Studies" at bounding box center [327, 128] width 117 height 28
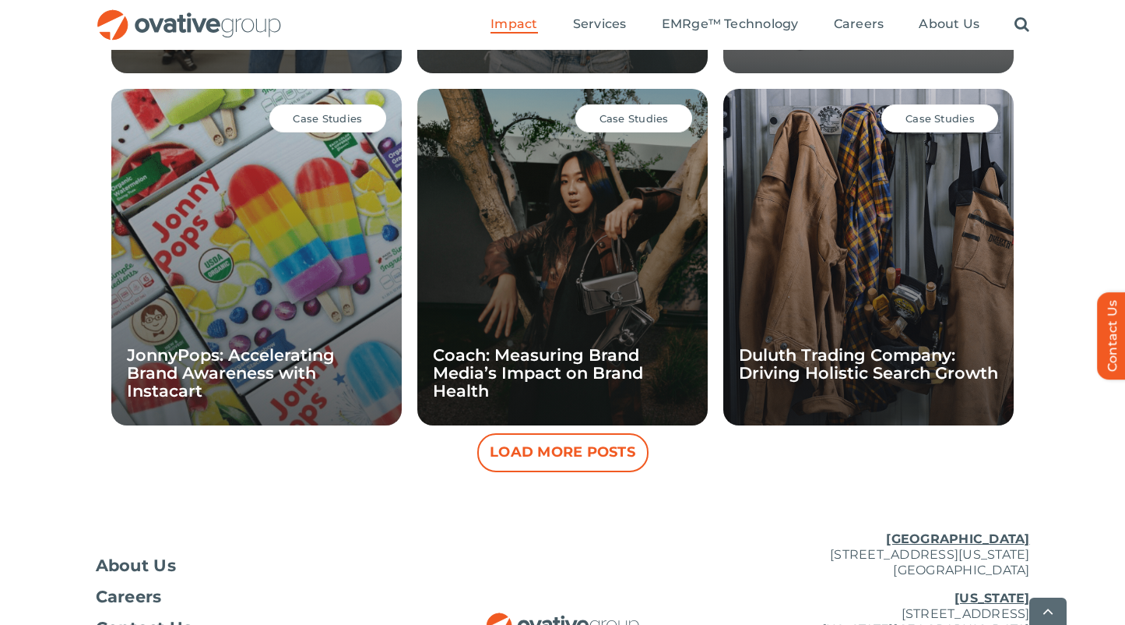
scroll to position [1448, 0]
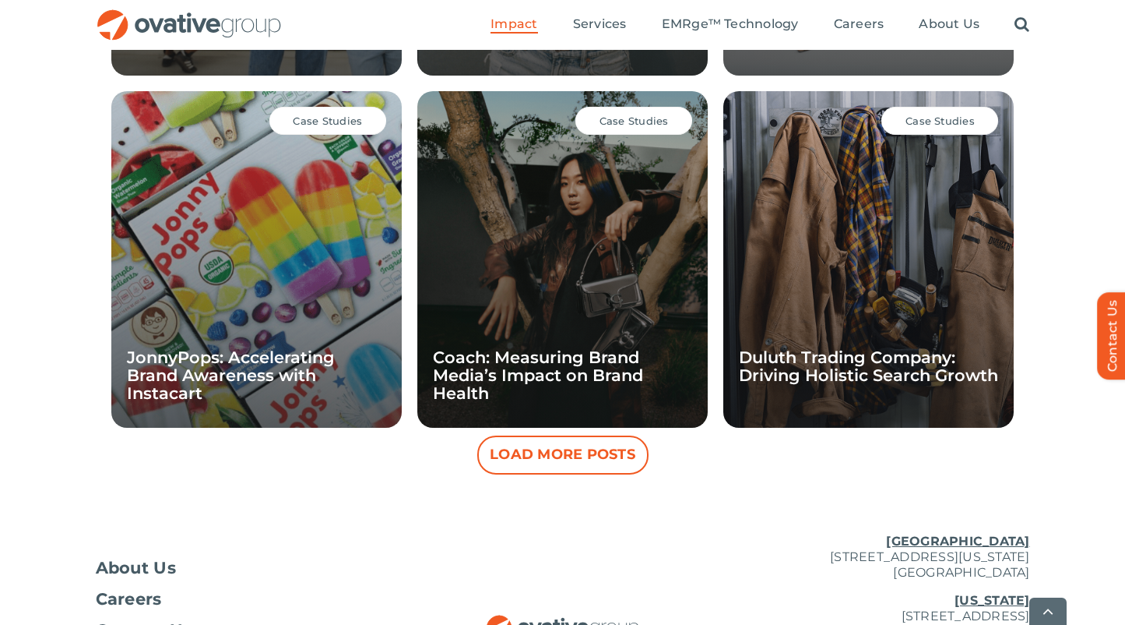
click at [346, 114] on span "Case Studies" at bounding box center [327, 120] width 69 height 12
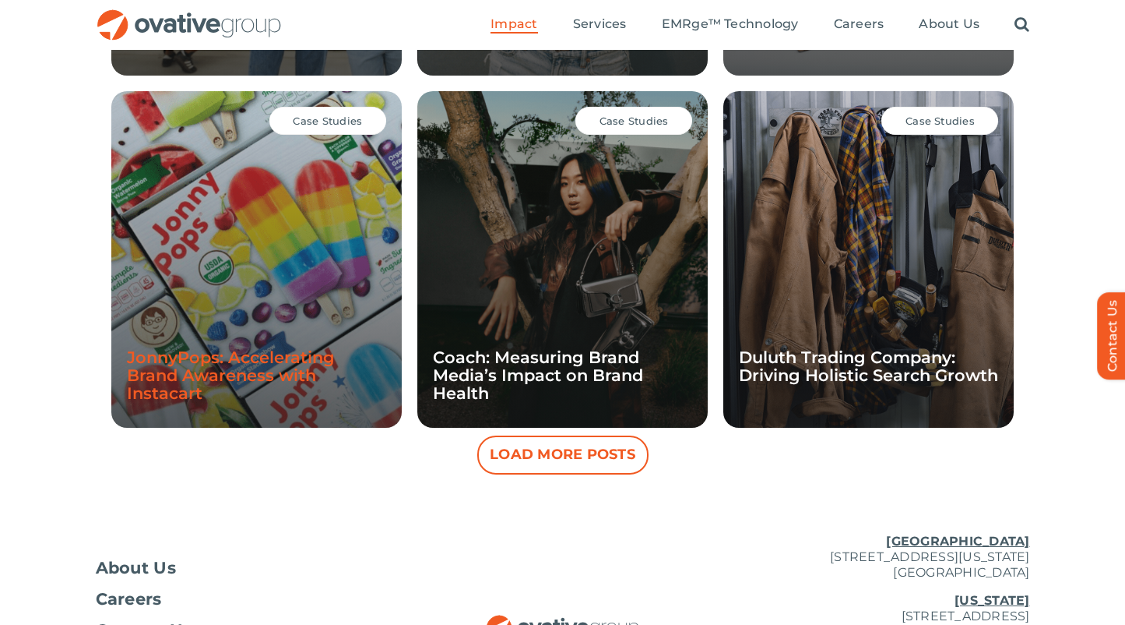
click at [234, 354] on link "JonnyPops: Accelerating Brand Awareness with Instacart" at bounding box center [231, 374] width 208 height 55
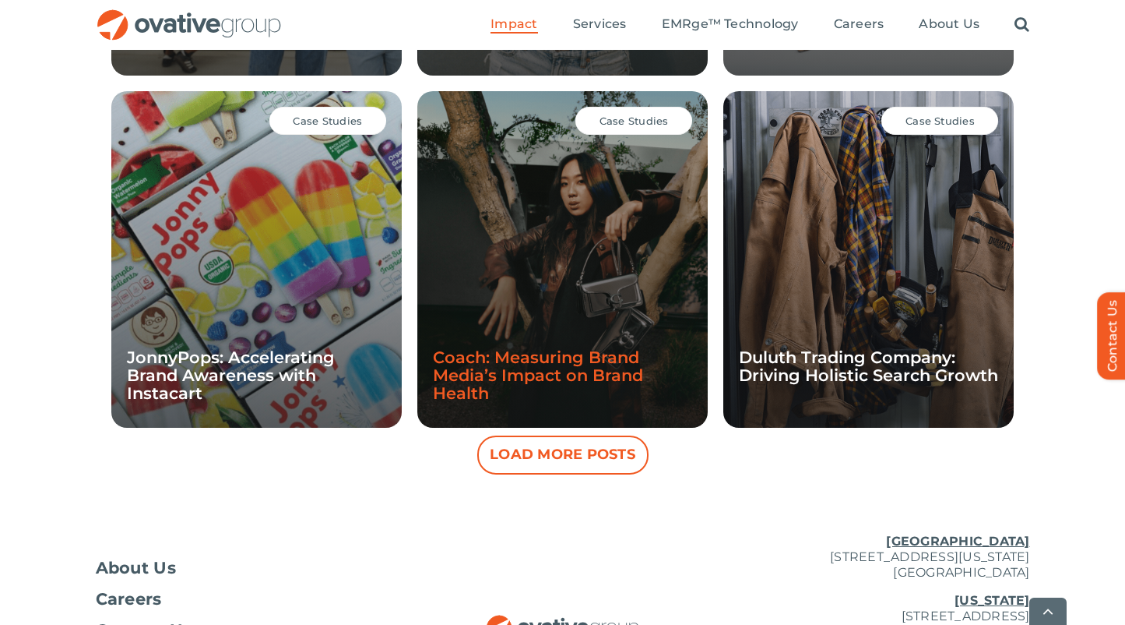
click at [573, 368] on link "Coach: Measuring Brand Media’s Impact on Brand Health" at bounding box center [538, 374] width 210 height 55
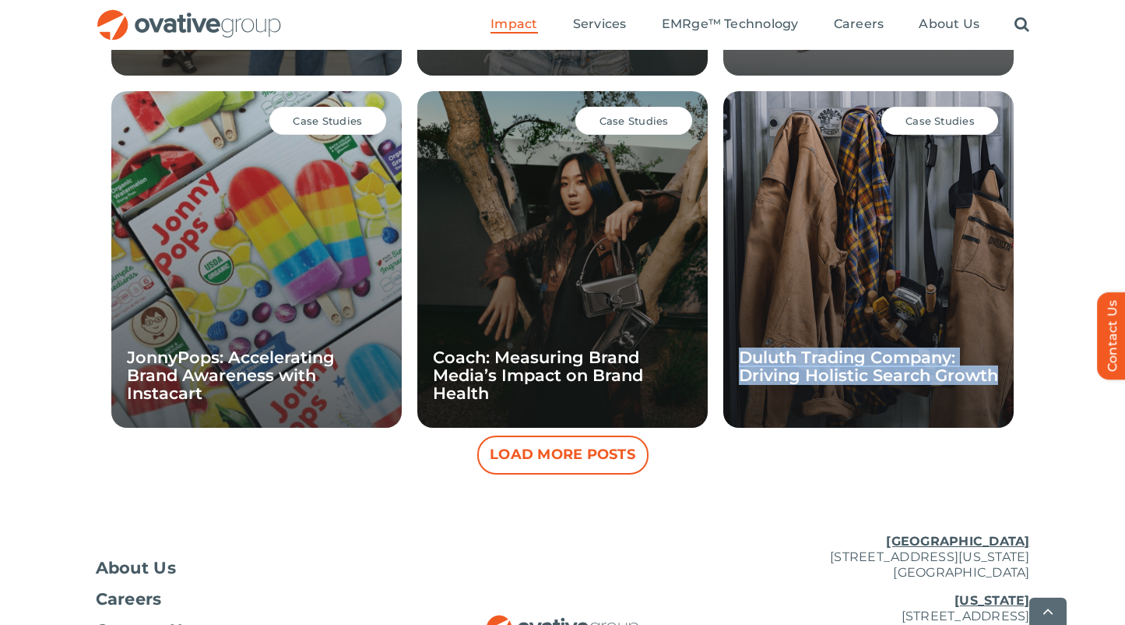
scroll to position [1451, 0]
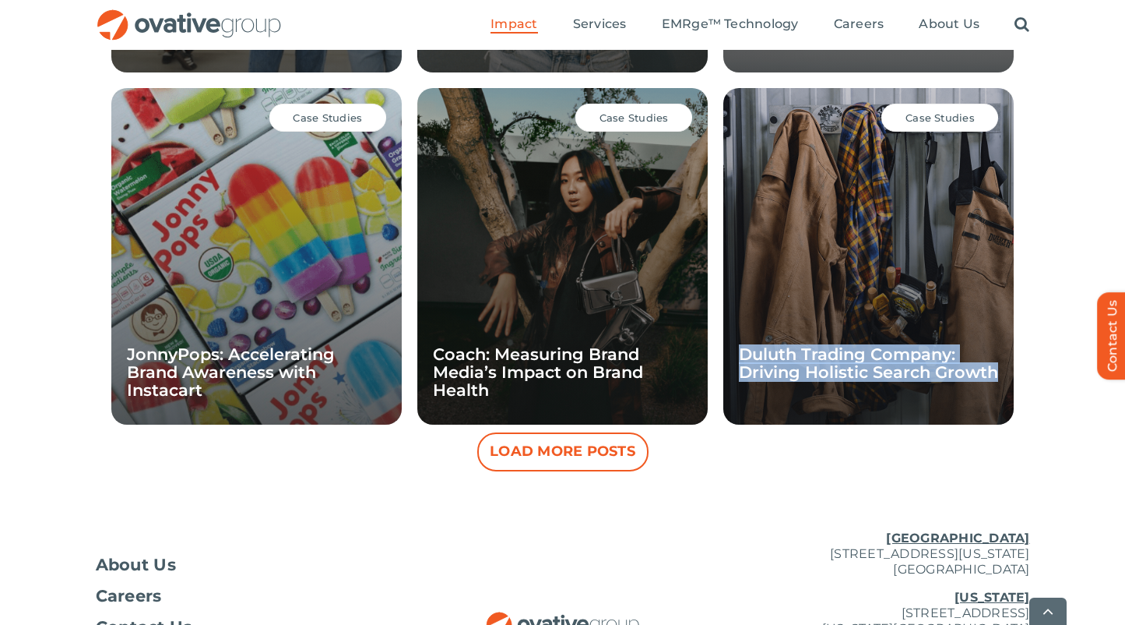
click at [544, 454] on button "Load More Posts" at bounding box center [562, 451] width 171 height 39
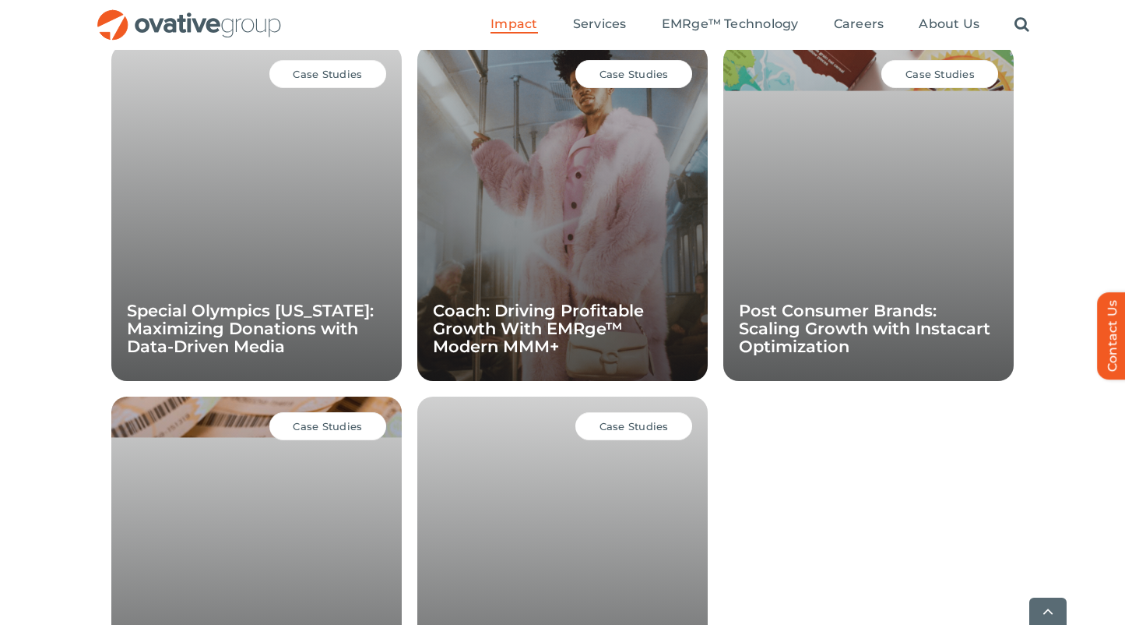
scroll to position [1848, 0]
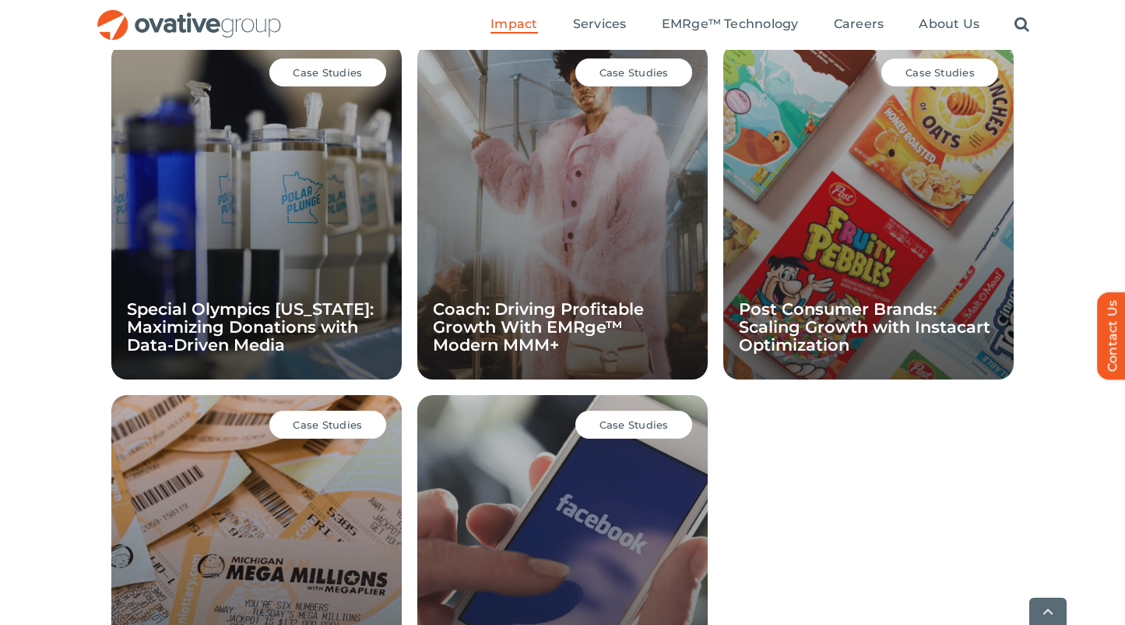
click at [86, 270] on div "CASE STUDIES Case Studies Five Below: Validating Impact of Meta’s Optimization …" at bounding box center [562, 20] width 1125 height 1438
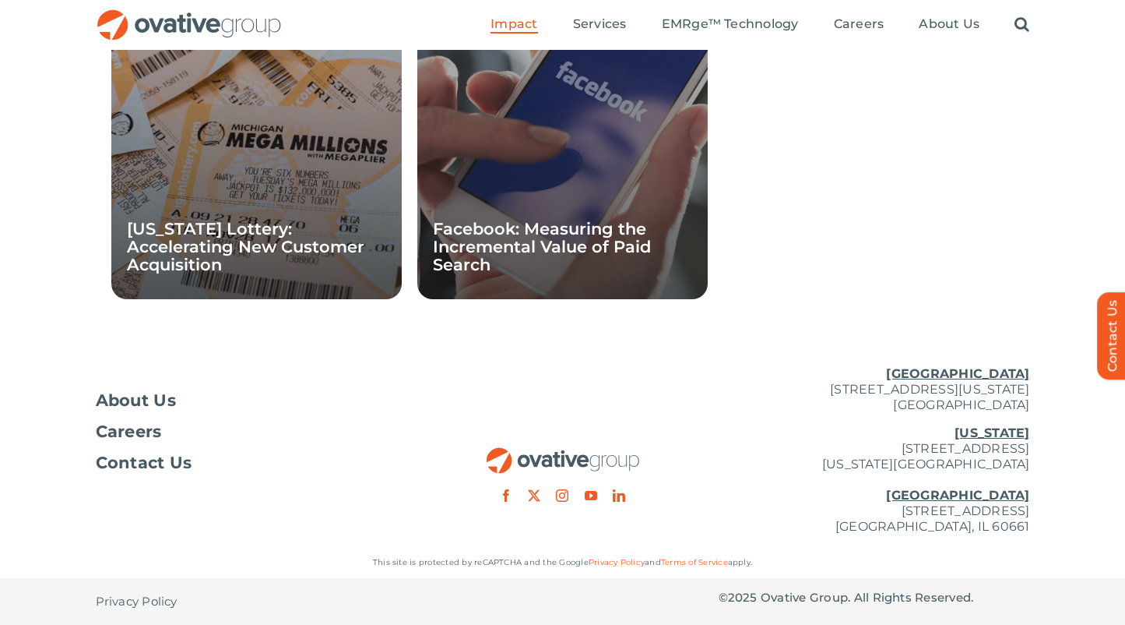
scroll to position [2279, 0]
drag, startPoint x: 556, startPoint y: 390, endPoint x: 540, endPoint y: 392, distance: 15.7
click at [555, 391] on div at bounding box center [562, 428] width 311 height 148
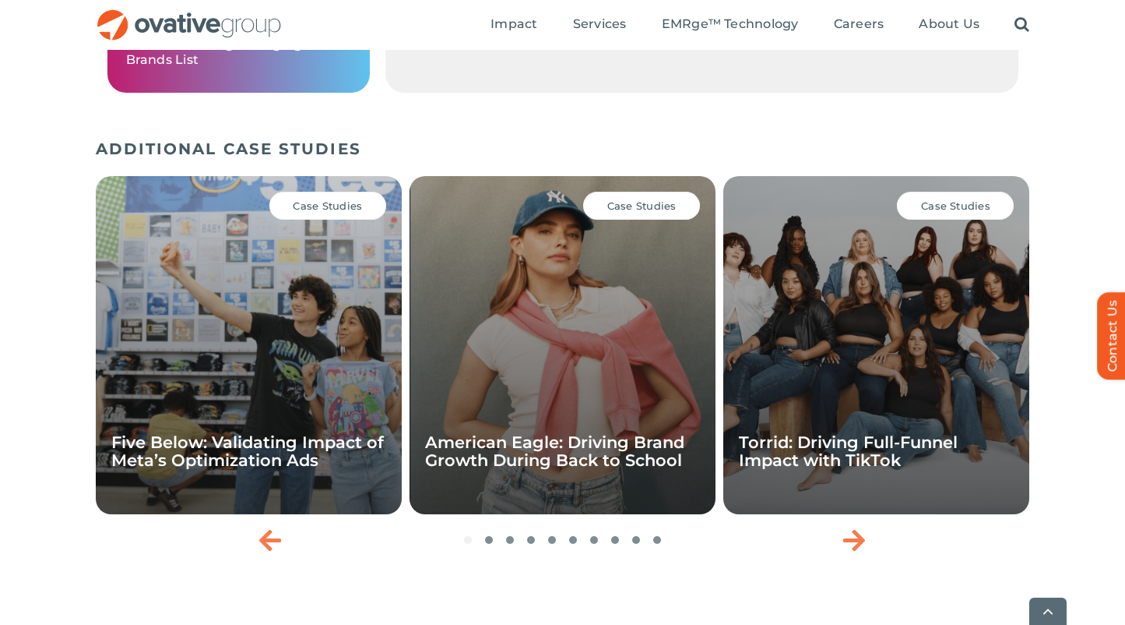
scroll to position [2060, 0]
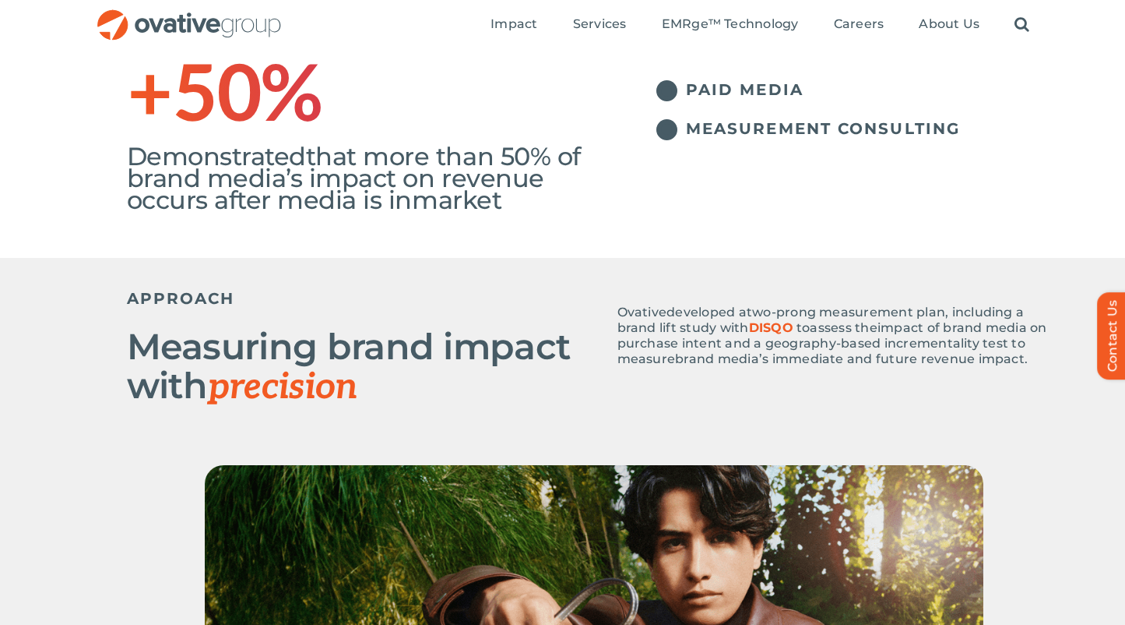
scroll to position [540, 0]
click at [814, 441] on div "APPROACH Measuring brand impact with precision Ovative developed a two-prong me…" at bounding box center [594, 362] width 934 height 207
click at [903, 346] on span "impact of brand media on purchase intent and a geography-based incrementality t…" at bounding box center [833, 344] width 430 height 46
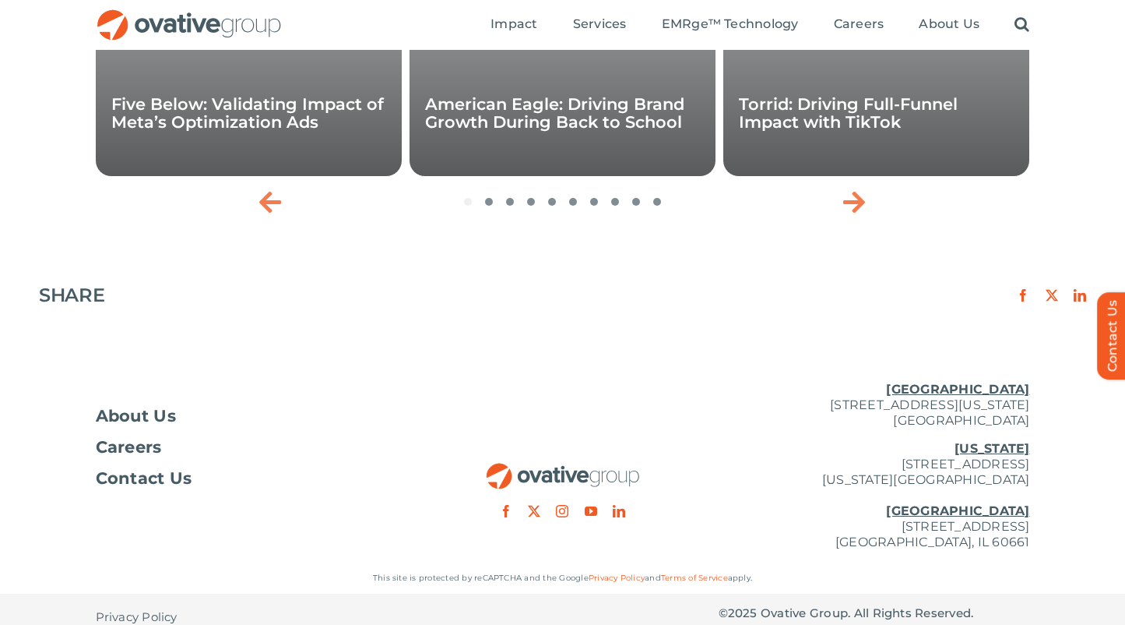
scroll to position [2508, 0]
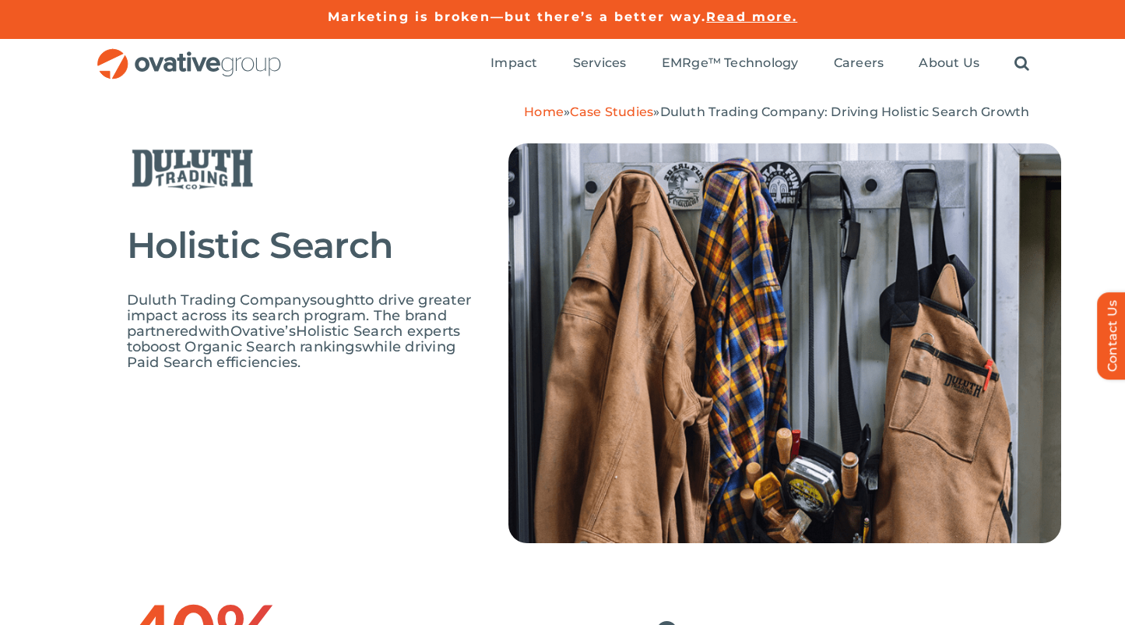
click at [287, 334] on span "Ovative’s" at bounding box center [263, 330] width 65 height 17
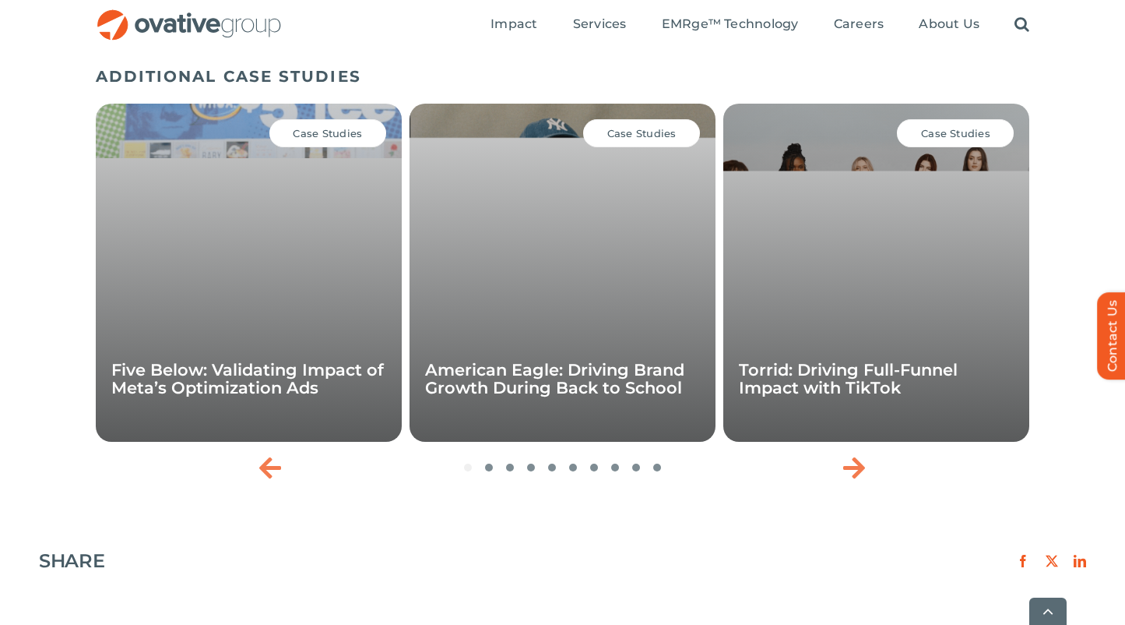
scroll to position [2011, 0]
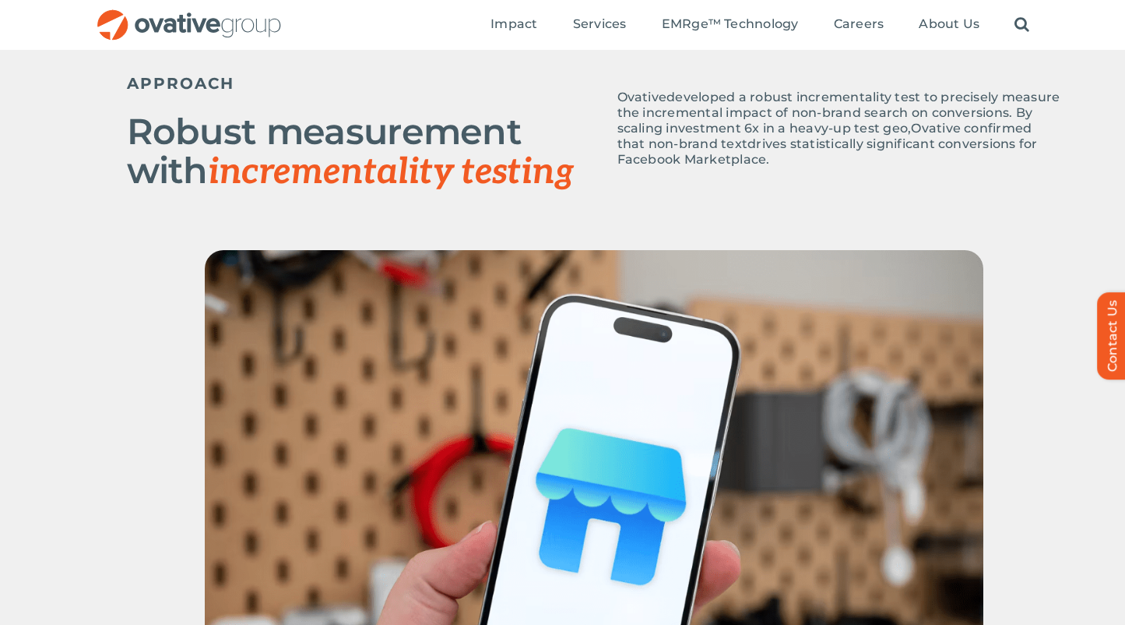
scroll to position [704, 0]
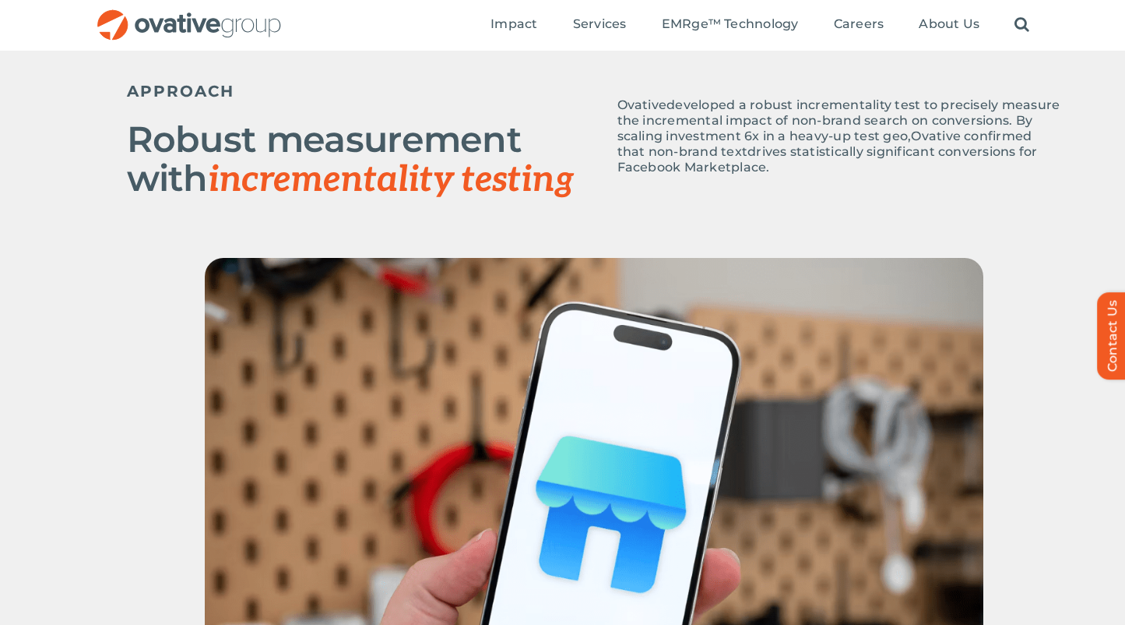
click at [709, 146] on span "confirmed that non-brand text" at bounding box center [825, 143] width 415 height 30
click at [651, 164] on span "drives statistically significant conversions for Facebook Marketplace." at bounding box center [828, 159] width 421 height 30
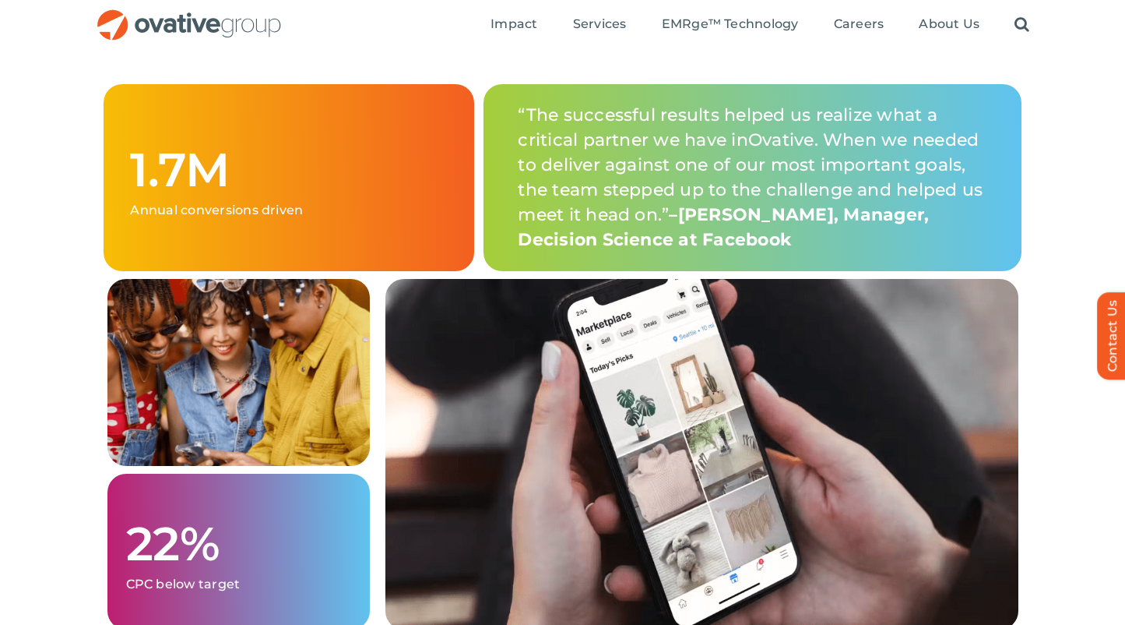
scroll to position [1631, 0]
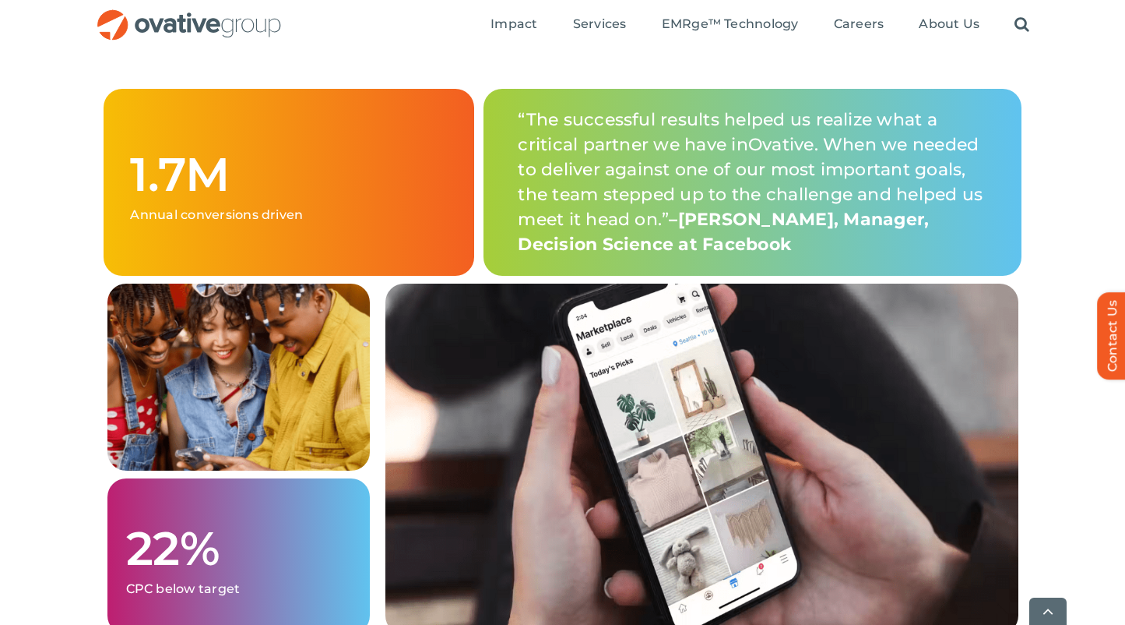
click at [66, 246] on div "1.7M Annual conversions driven “The successful results helped us realize what a…" at bounding box center [562, 385] width 1125 height 592
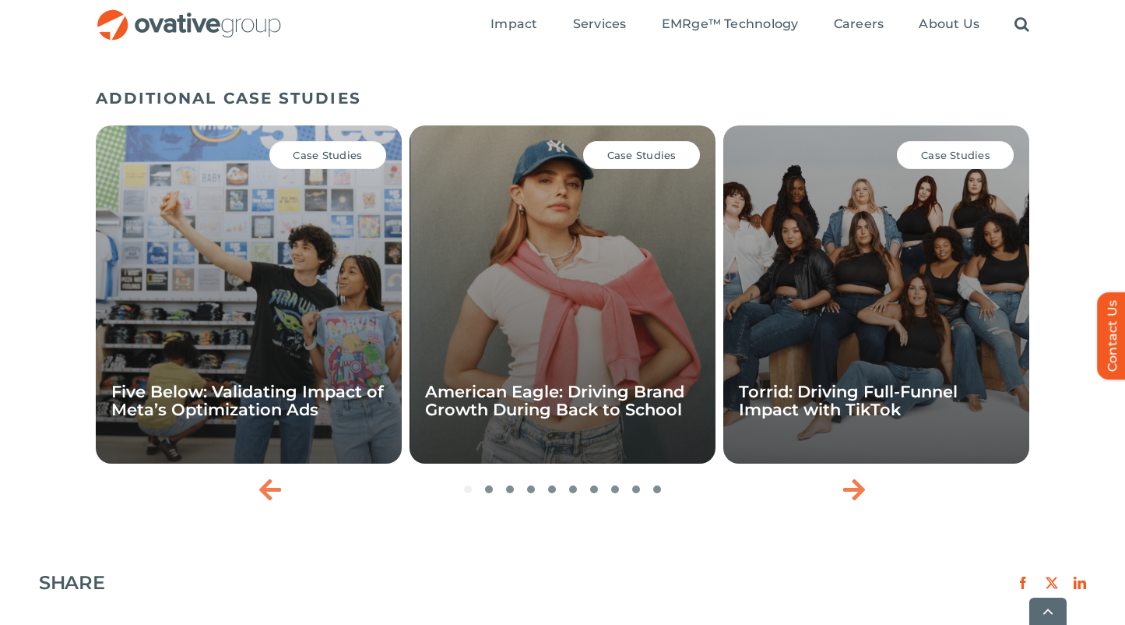
scroll to position [2237, 0]
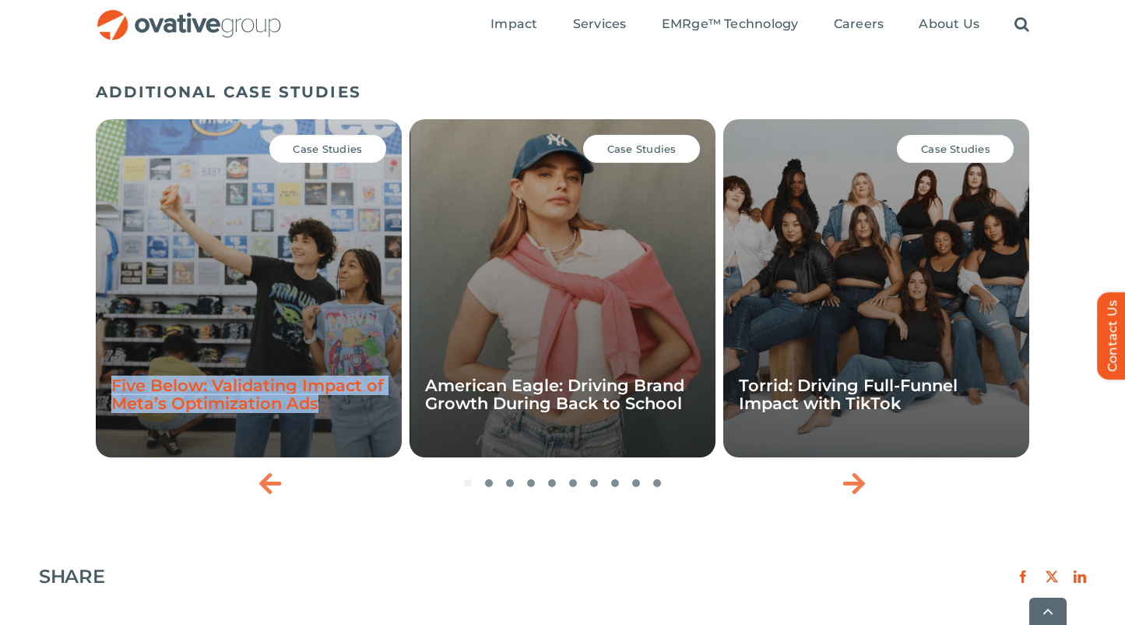
click at [251, 410] on link "Five Below: Validating Impact of Meta’s Optimization Ads" at bounding box center [247, 393] width 273 height 37
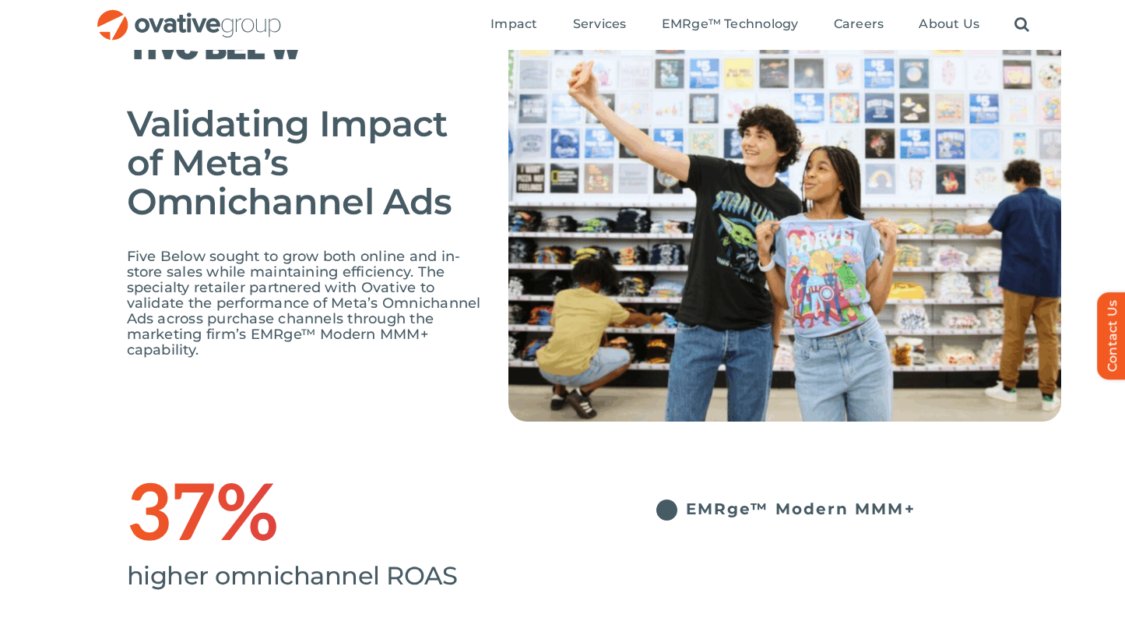
scroll to position [132, 0]
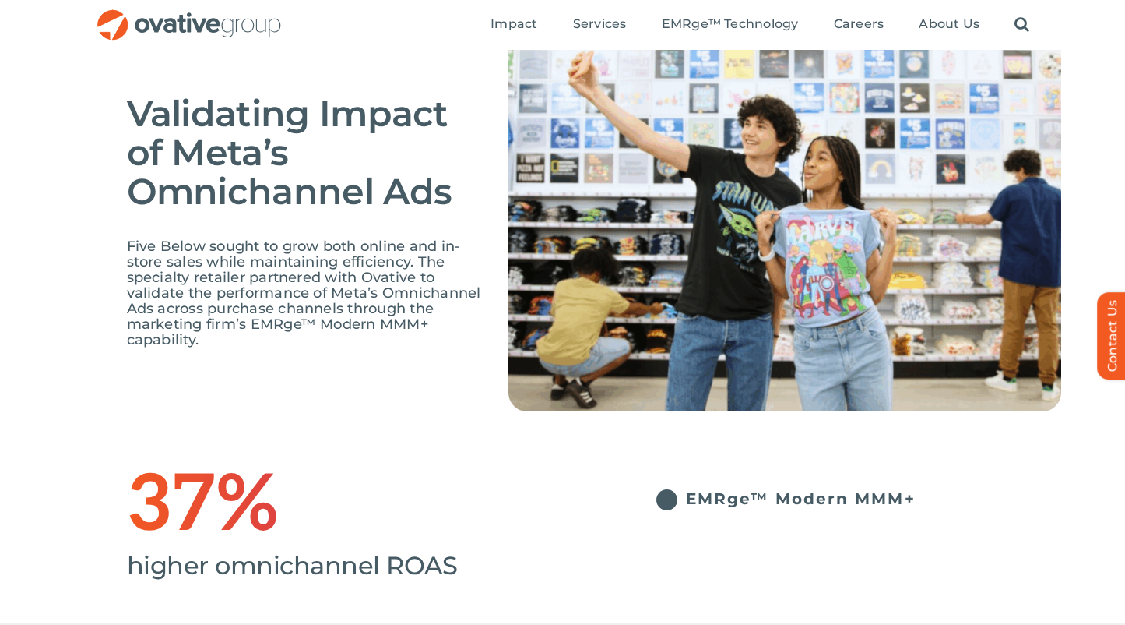
click at [249, 292] on span "Five Below sought to grow both online and in-store sales while maintaining effi…" at bounding box center [304, 293] width 354 height 111
click at [213, 259] on span "Five Below sought to grow both online and in-store sales while maintaining effi…" at bounding box center [304, 293] width 354 height 111
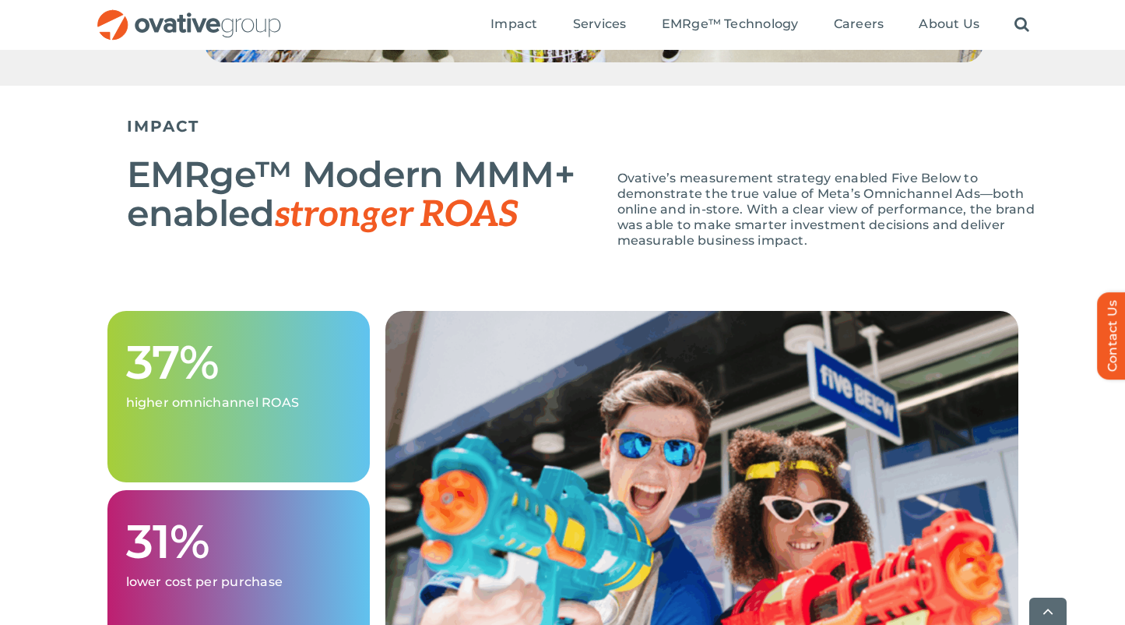
scroll to position [1428, 0]
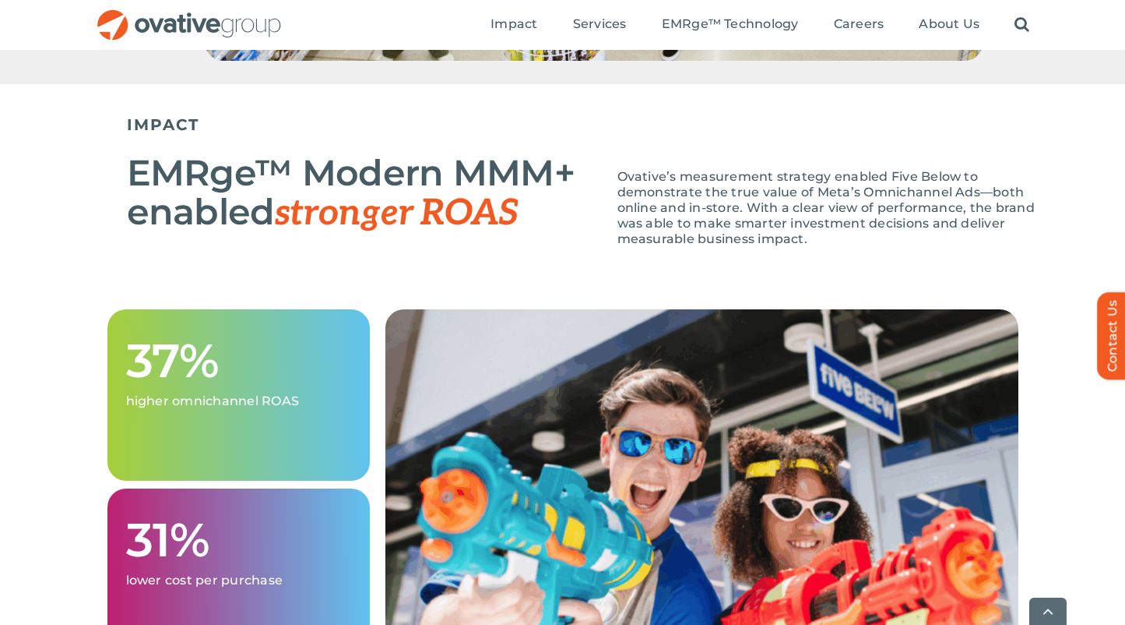
click at [756, 235] on p "Ovative’s measurement strategy enabled Five Below to demonstrate the true value…" at bounding box center [840, 208] width 444 height 78
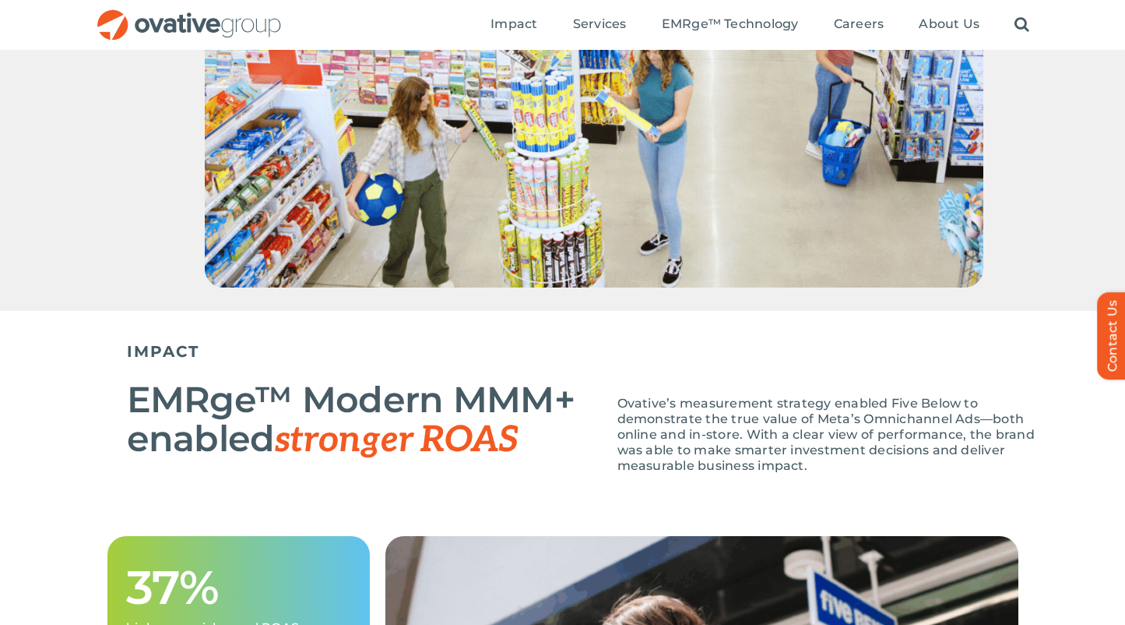
scroll to position [1201, 0]
